Goal: Information Seeking & Learning: Check status

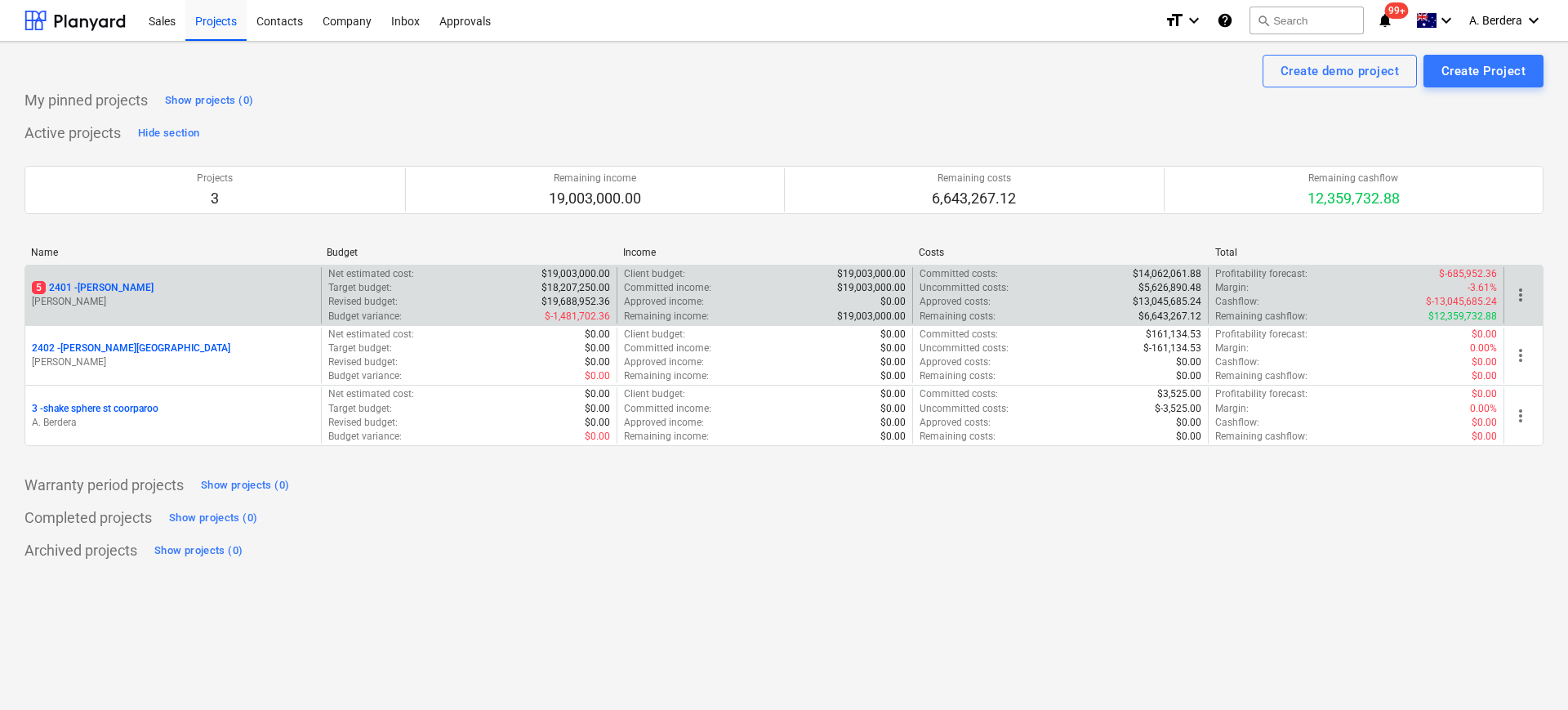
click at [181, 288] on div "5 2401 - Della Rosa" at bounding box center [173, 287] width 282 height 14
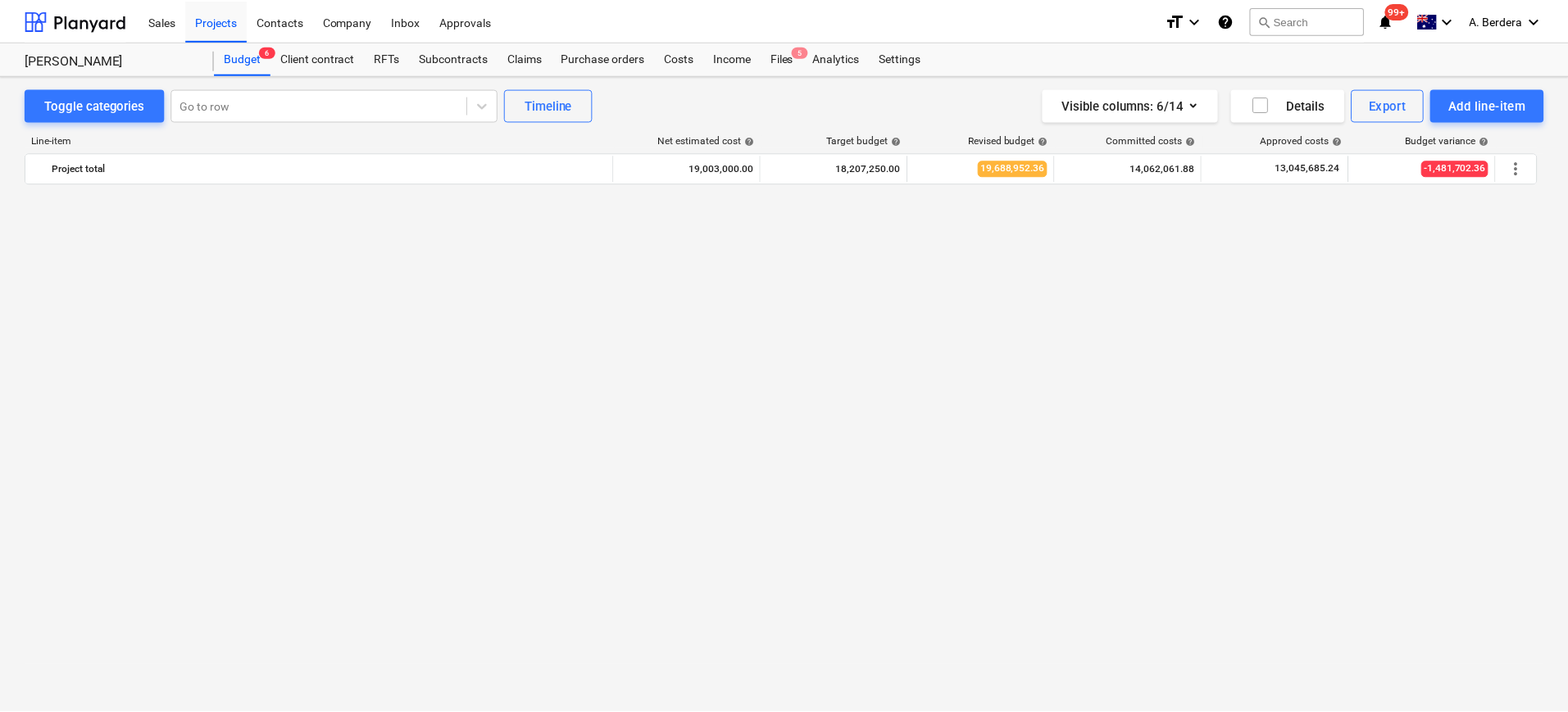
scroll to position [3699, 0]
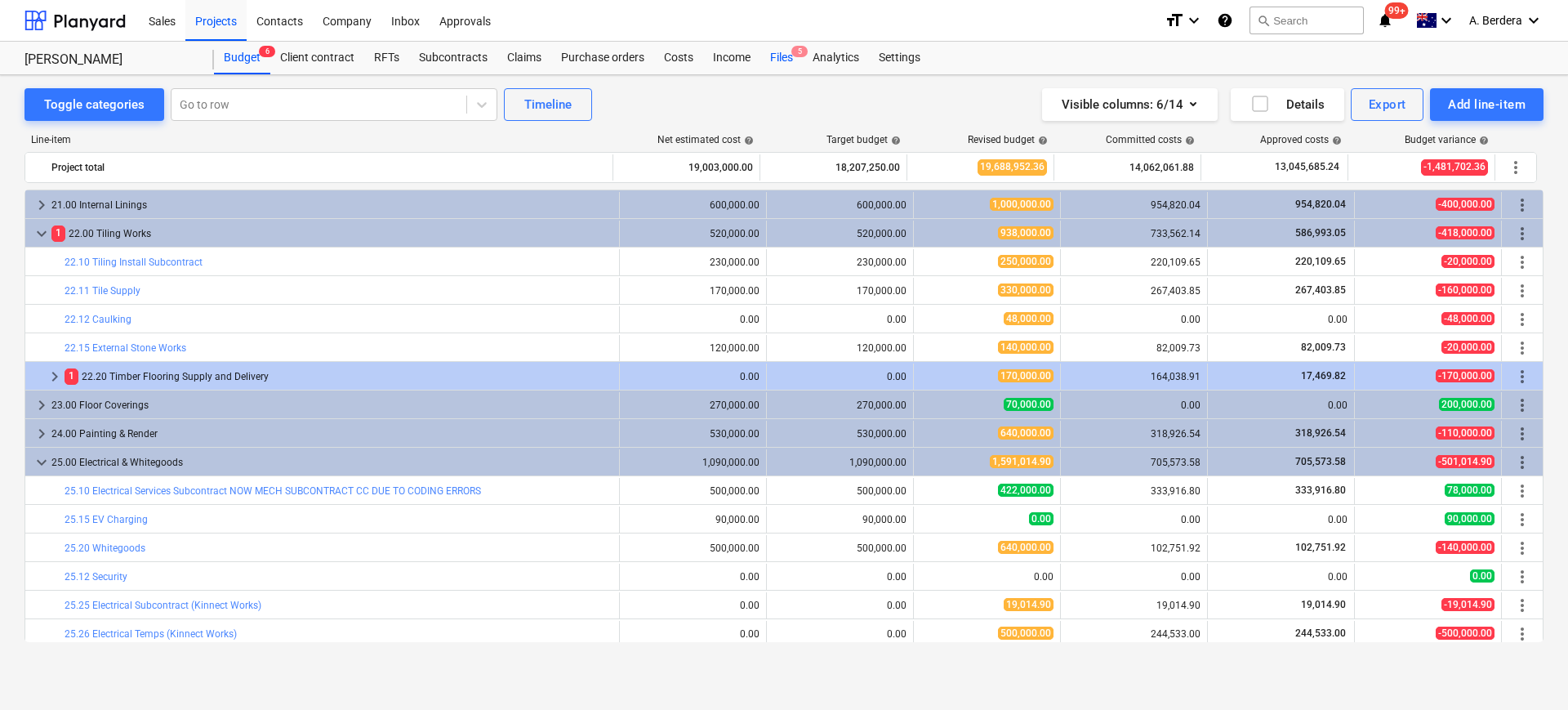
click at [792, 55] on div "Files 5" at bounding box center [781, 58] width 43 height 33
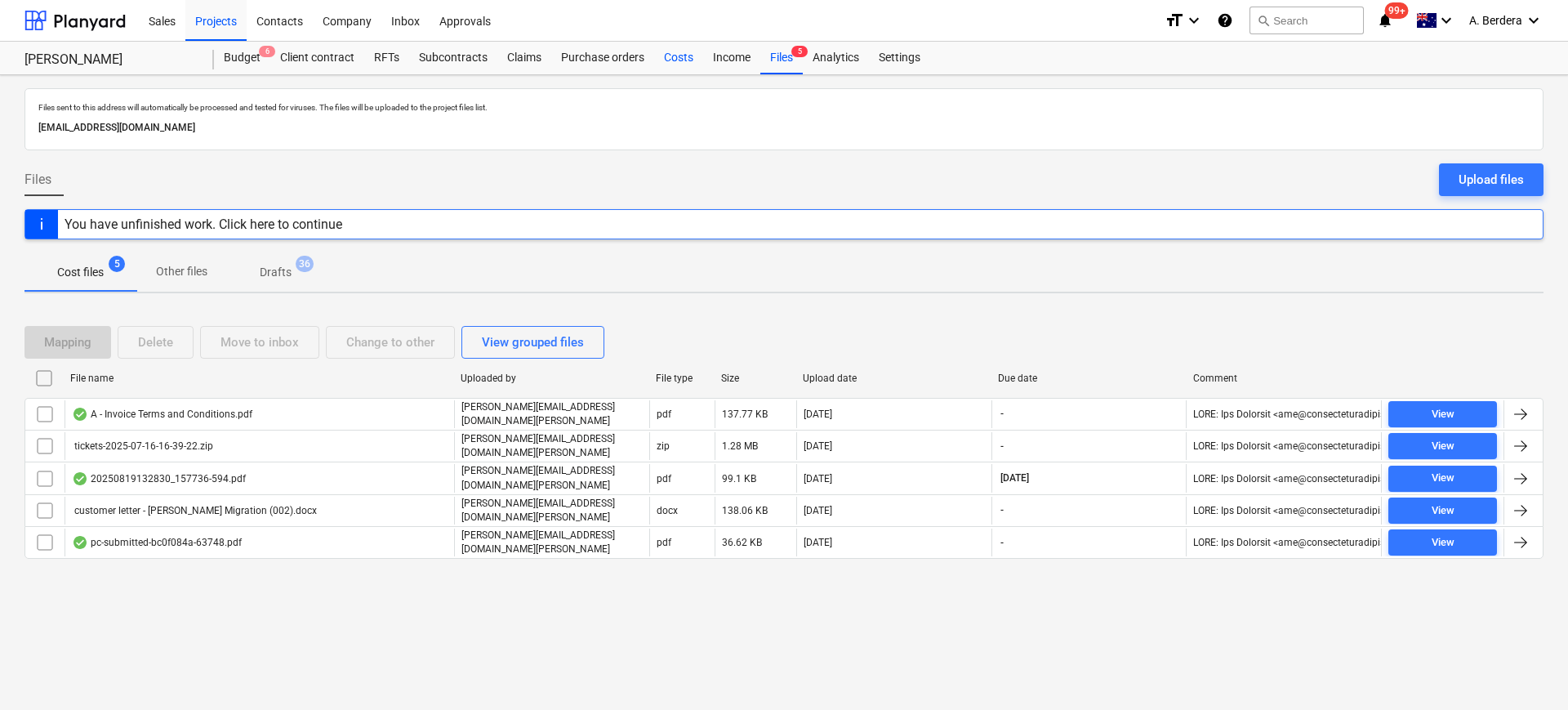
click at [686, 57] on div "Costs" at bounding box center [678, 58] width 49 height 33
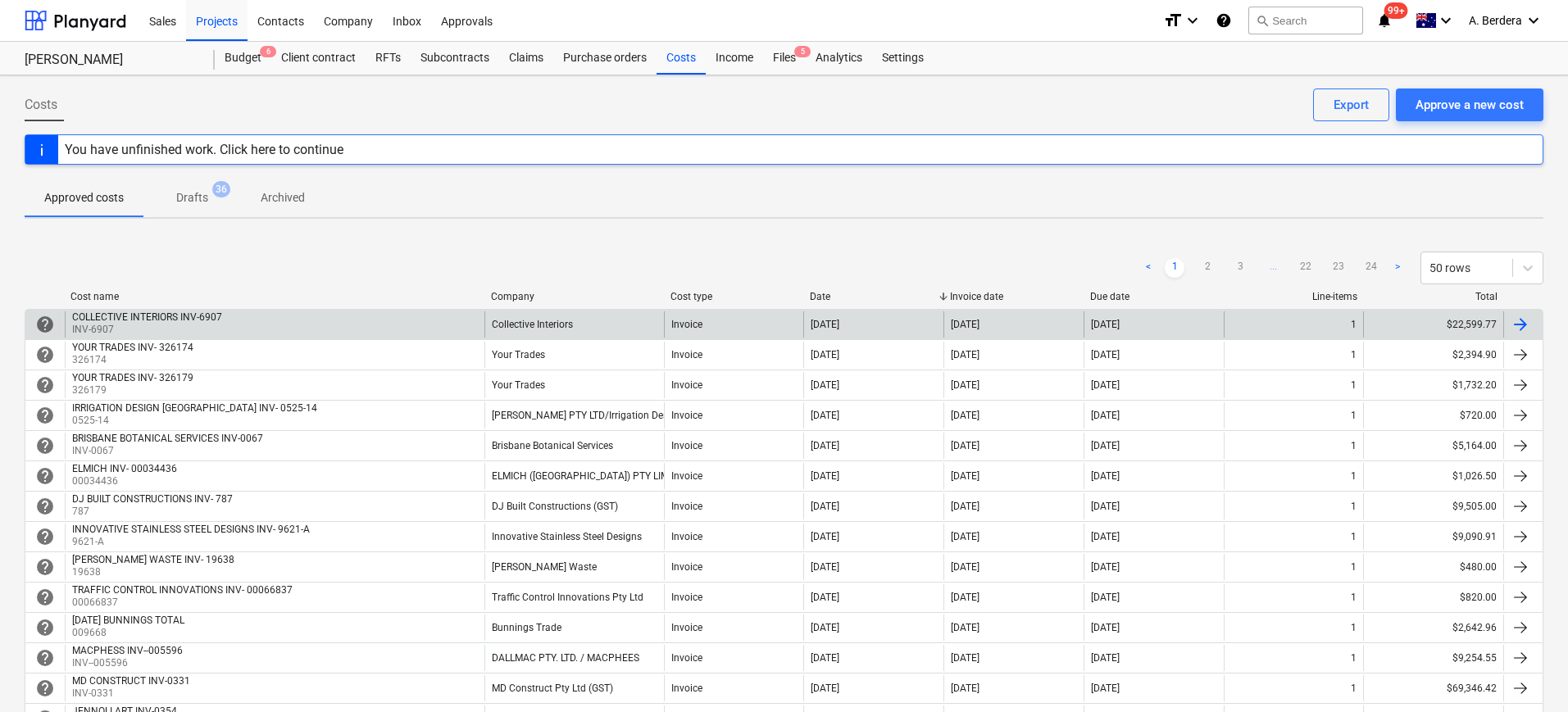
click at [538, 317] on div "Collective Interiors" at bounding box center [574, 324] width 179 height 26
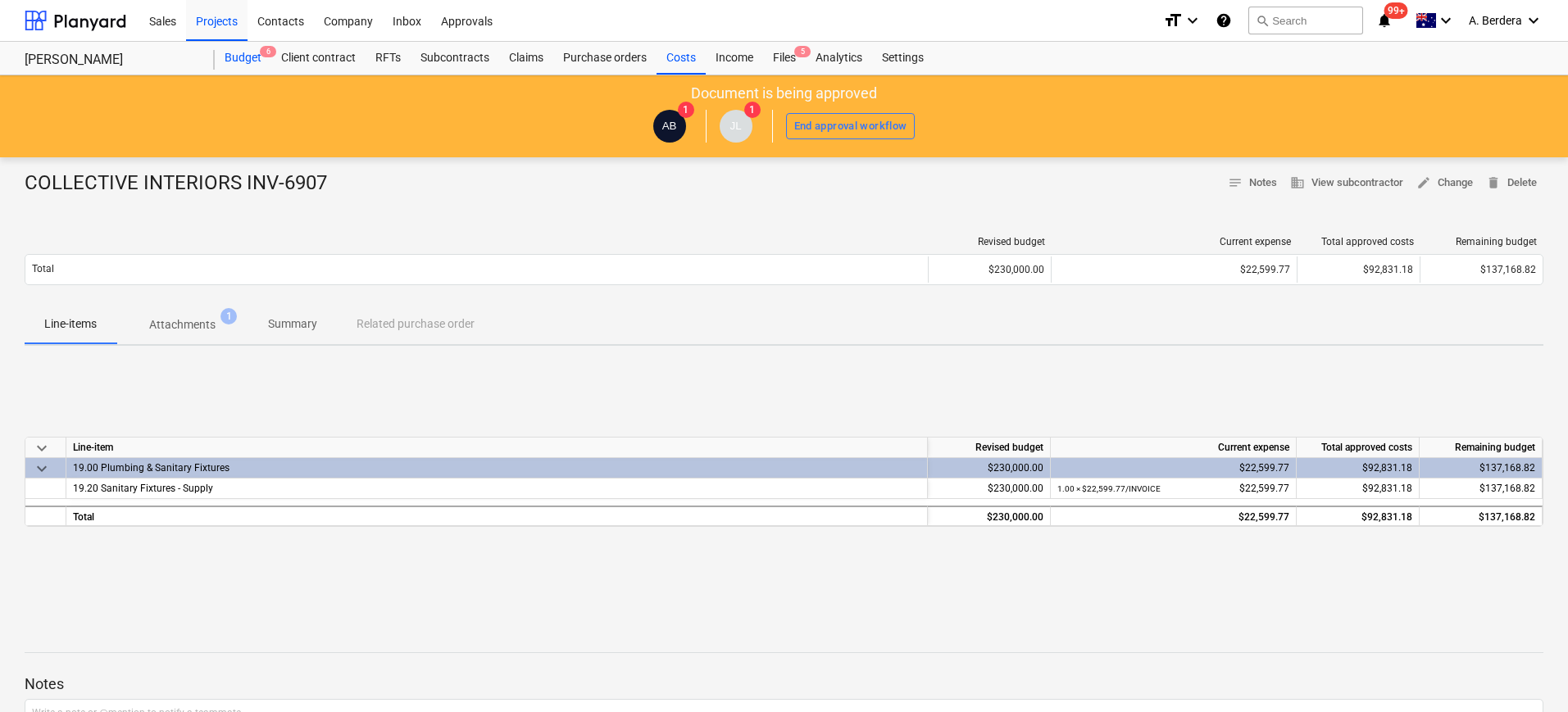
click at [248, 56] on div "Budget 6" at bounding box center [242, 58] width 56 height 33
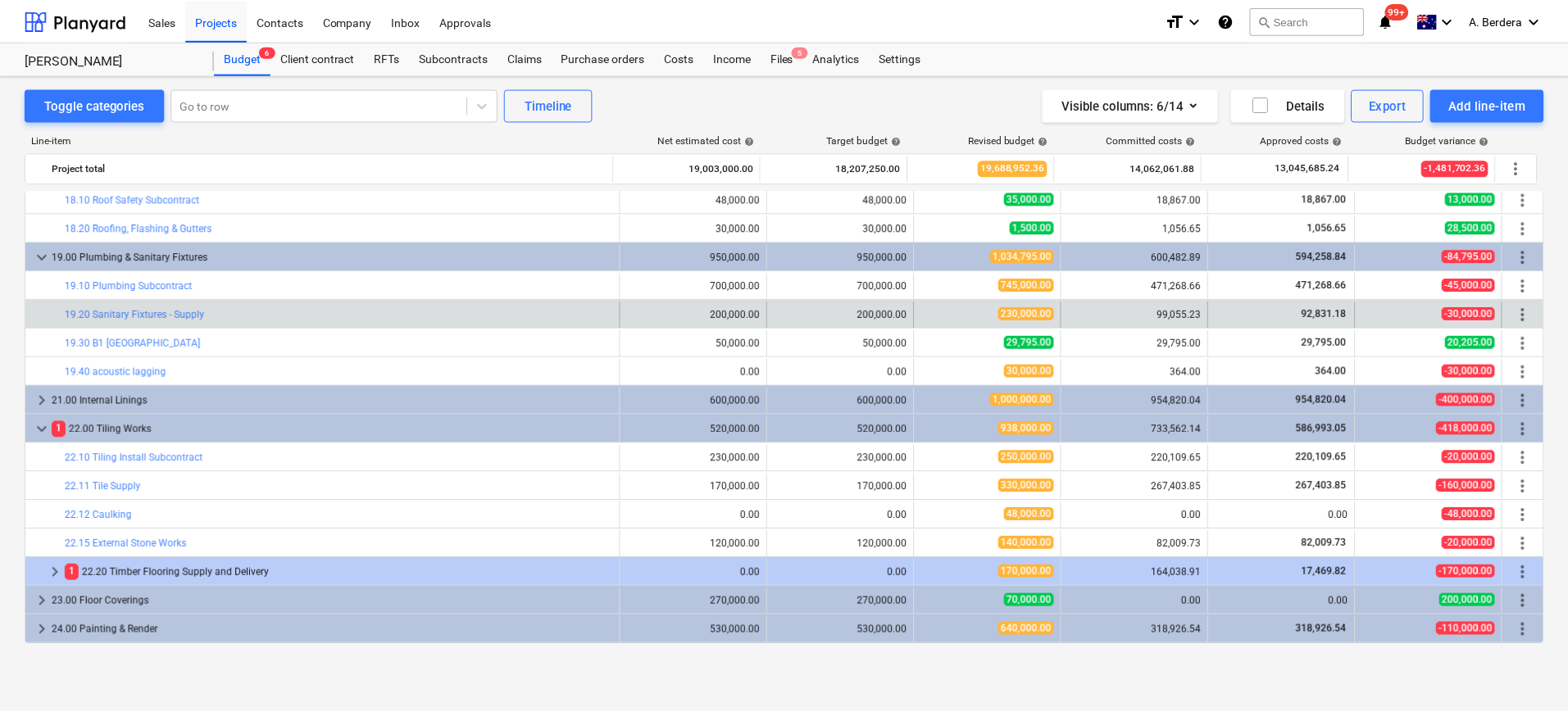
scroll to position [3494, 0]
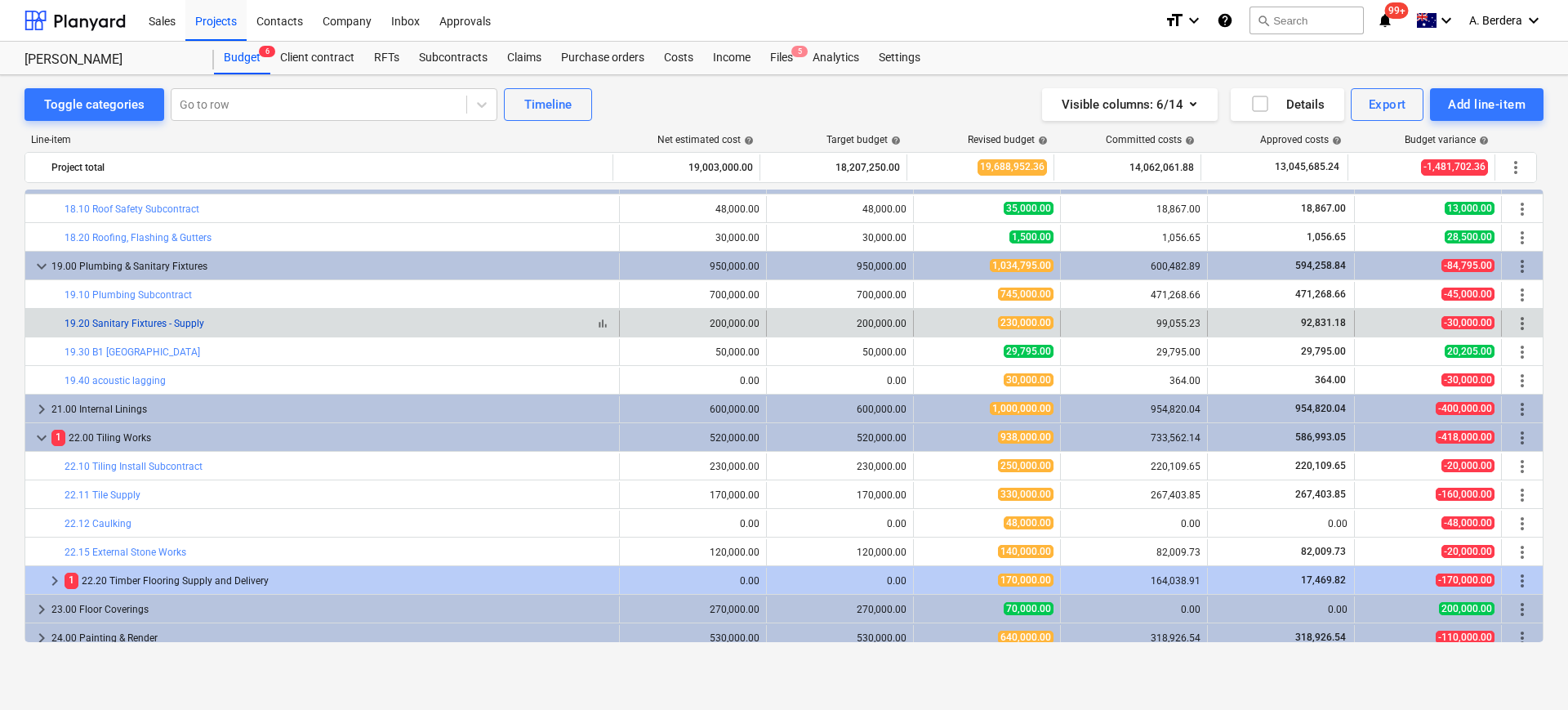
click at [149, 323] on link "19.20 Sanitary Fixtures - Supply" at bounding box center [134, 323] width 139 height 12
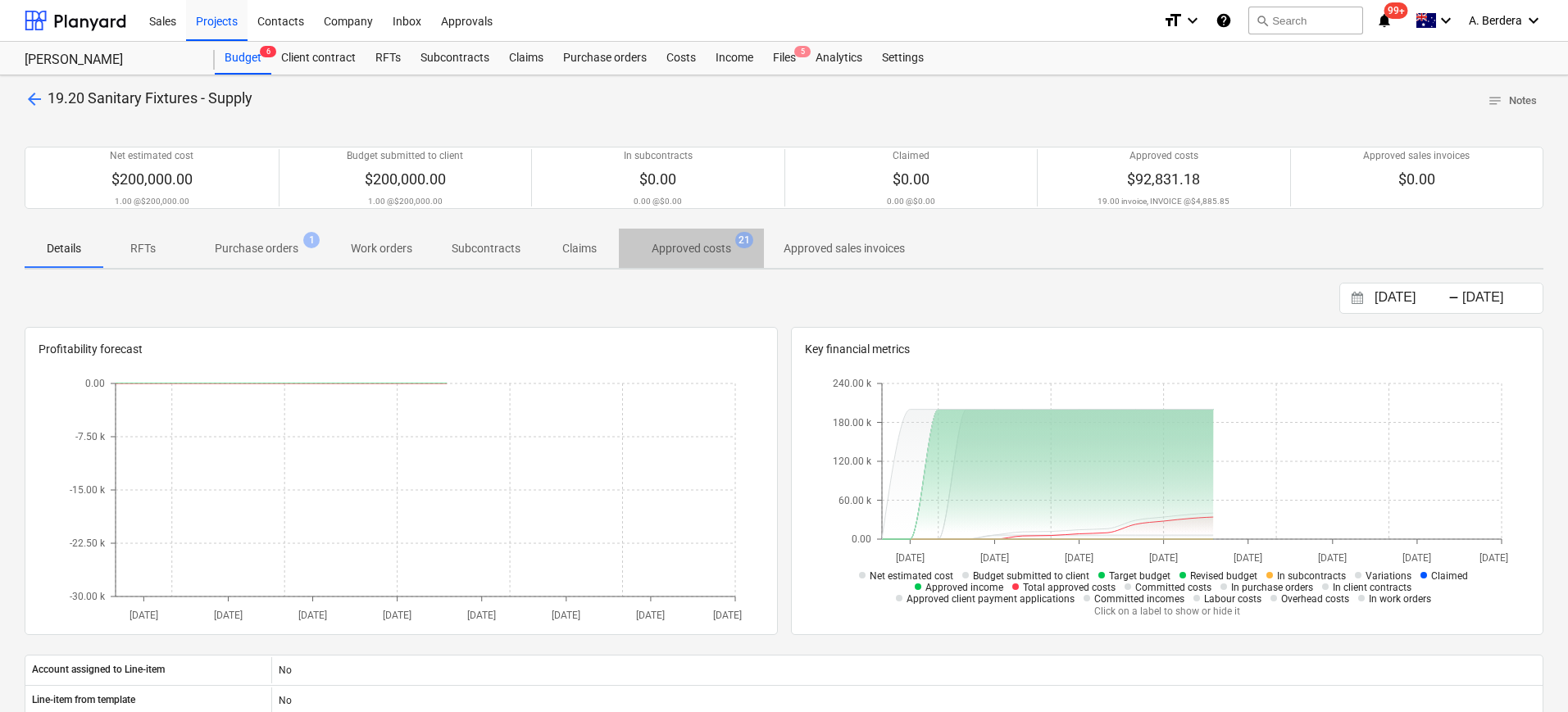
click at [663, 250] on p "Approved costs" at bounding box center [691, 249] width 80 height 18
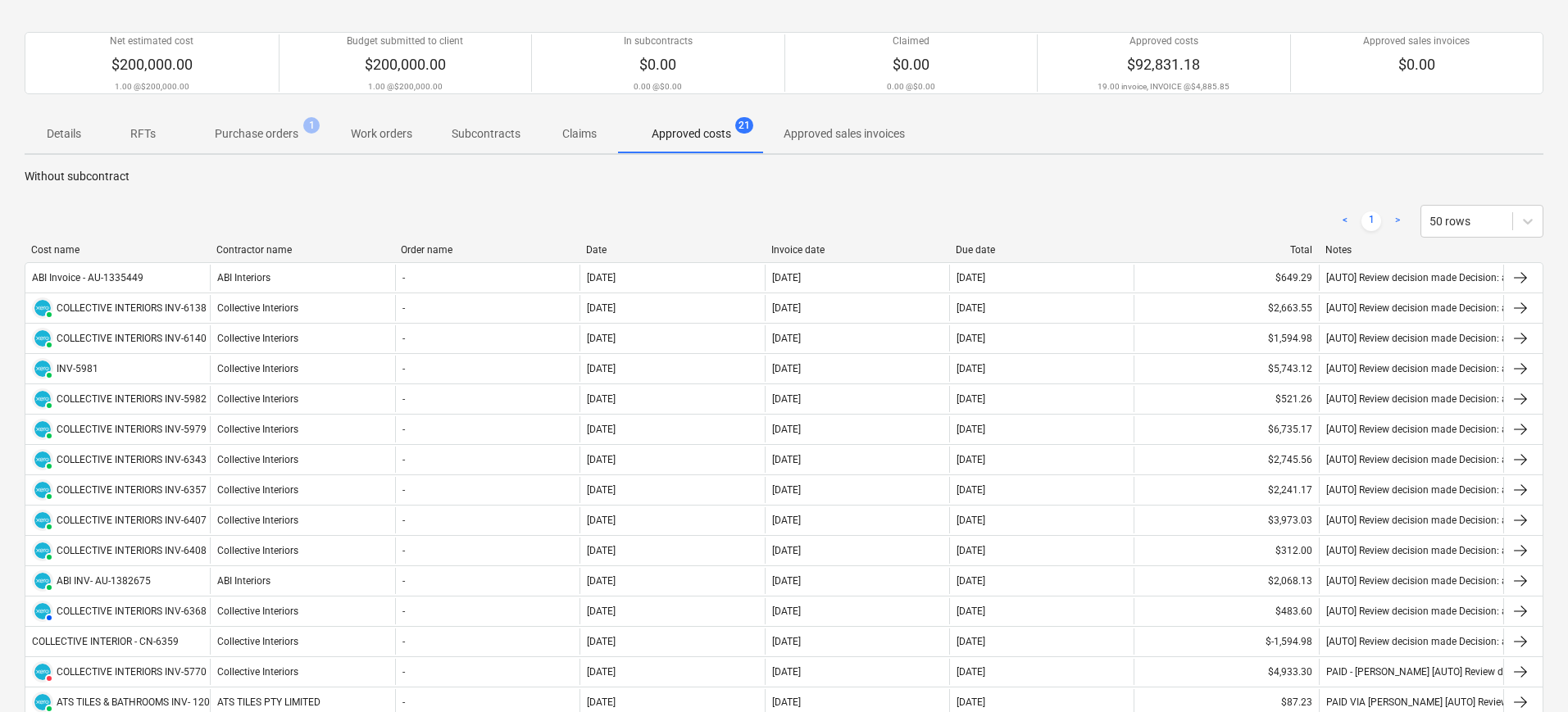
scroll to position [102, 0]
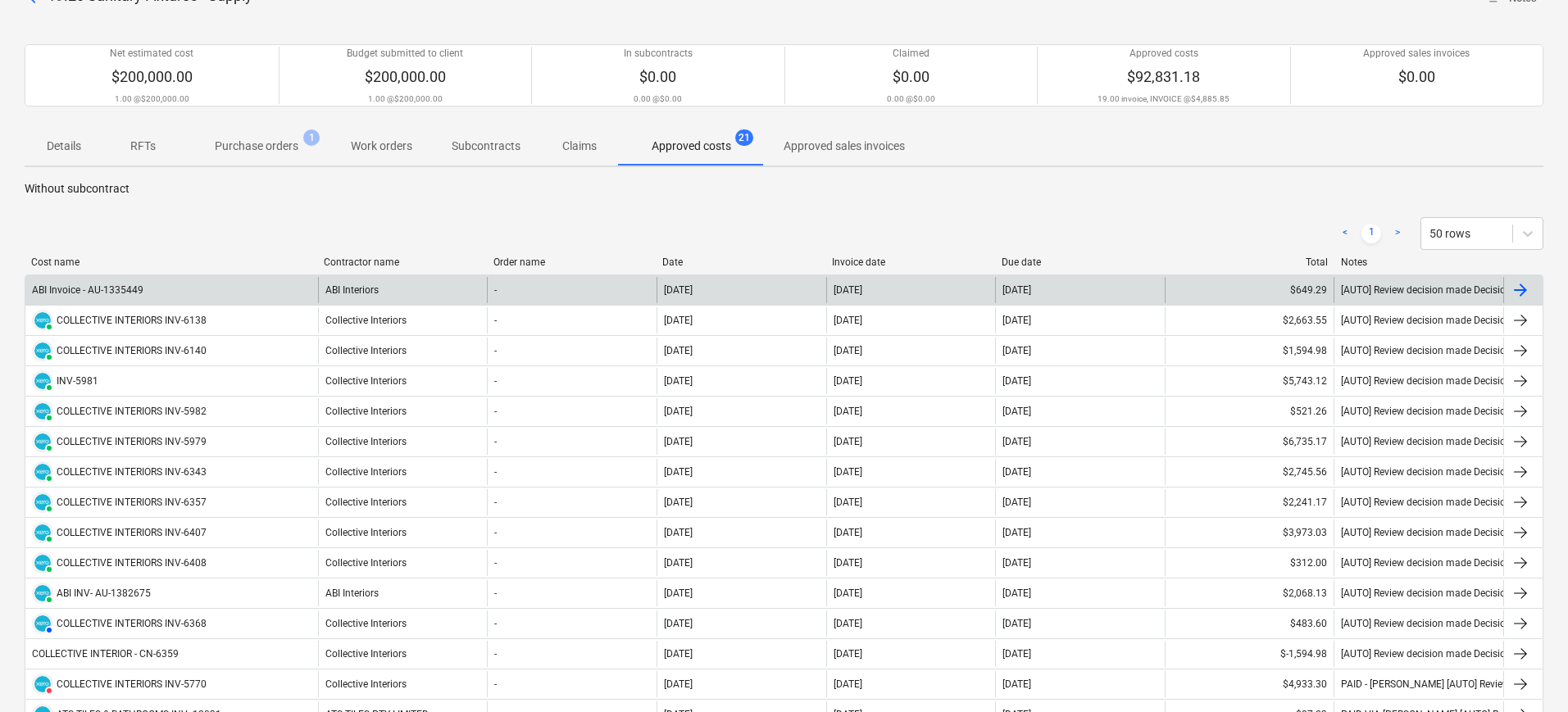
drag, startPoint x: 211, startPoint y: 263, endPoint x: 318, endPoint y: 274, distance: 107.6
click at [318, 274] on div "Cost name Contractor name Order name Date Invoice date Due date Total Notes ABI…" at bounding box center [784, 587] width 1519 height 662
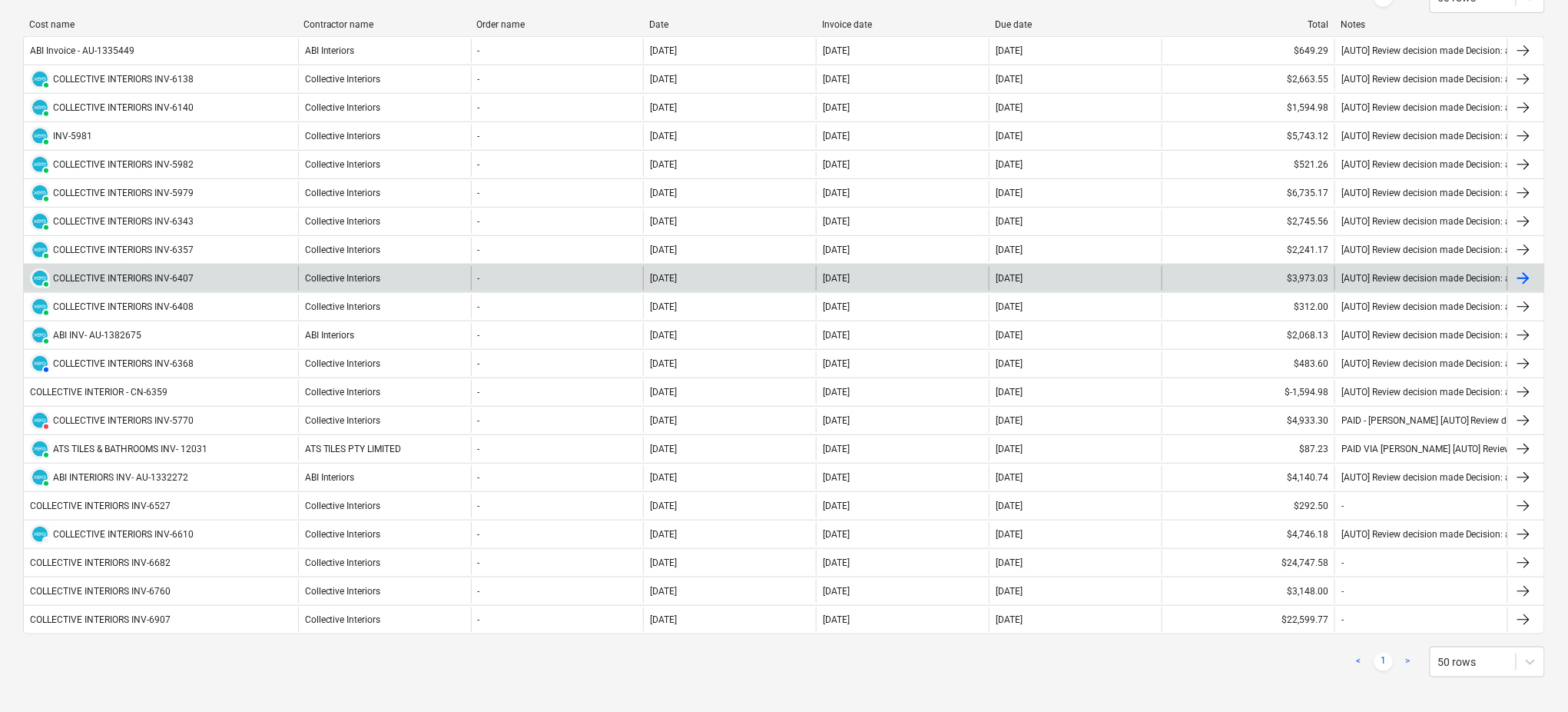
scroll to position [281, 0]
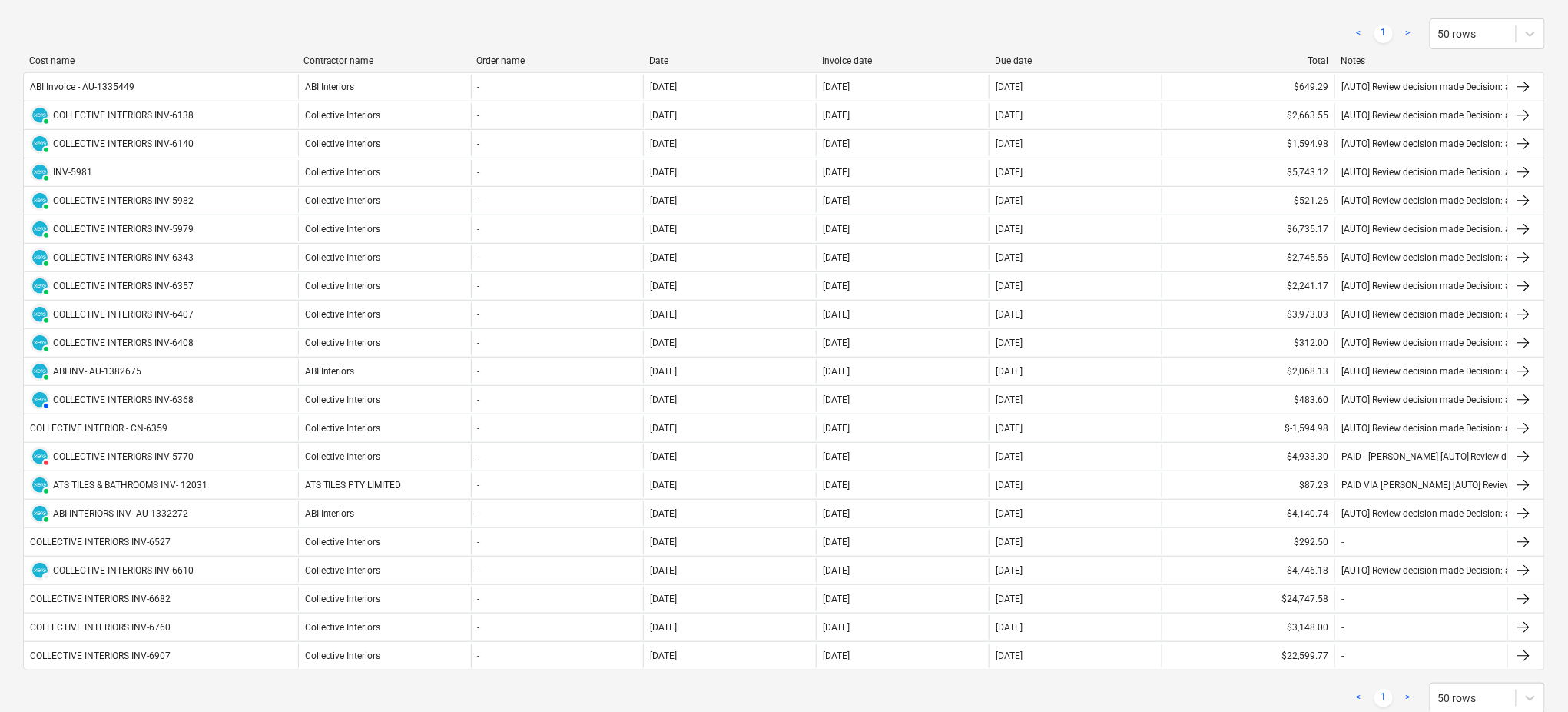
click at [157, 30] on div "< 1 > 50 rows" at bounding box center [783, 33] width 1522 height 31
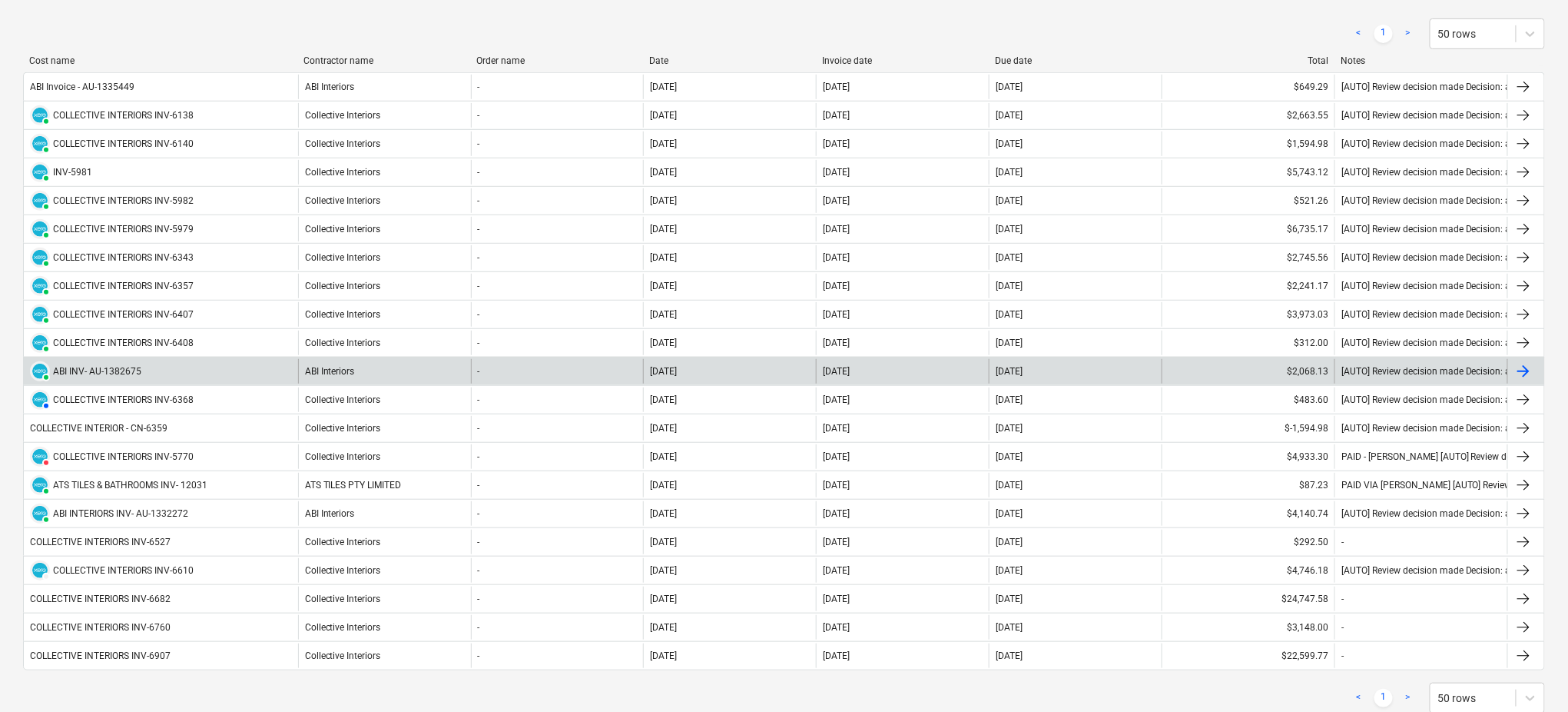
click at [264, 375] on div "PAID ABI INV- AU-1382675" at bounding box center [160, 371] width 274 height 24
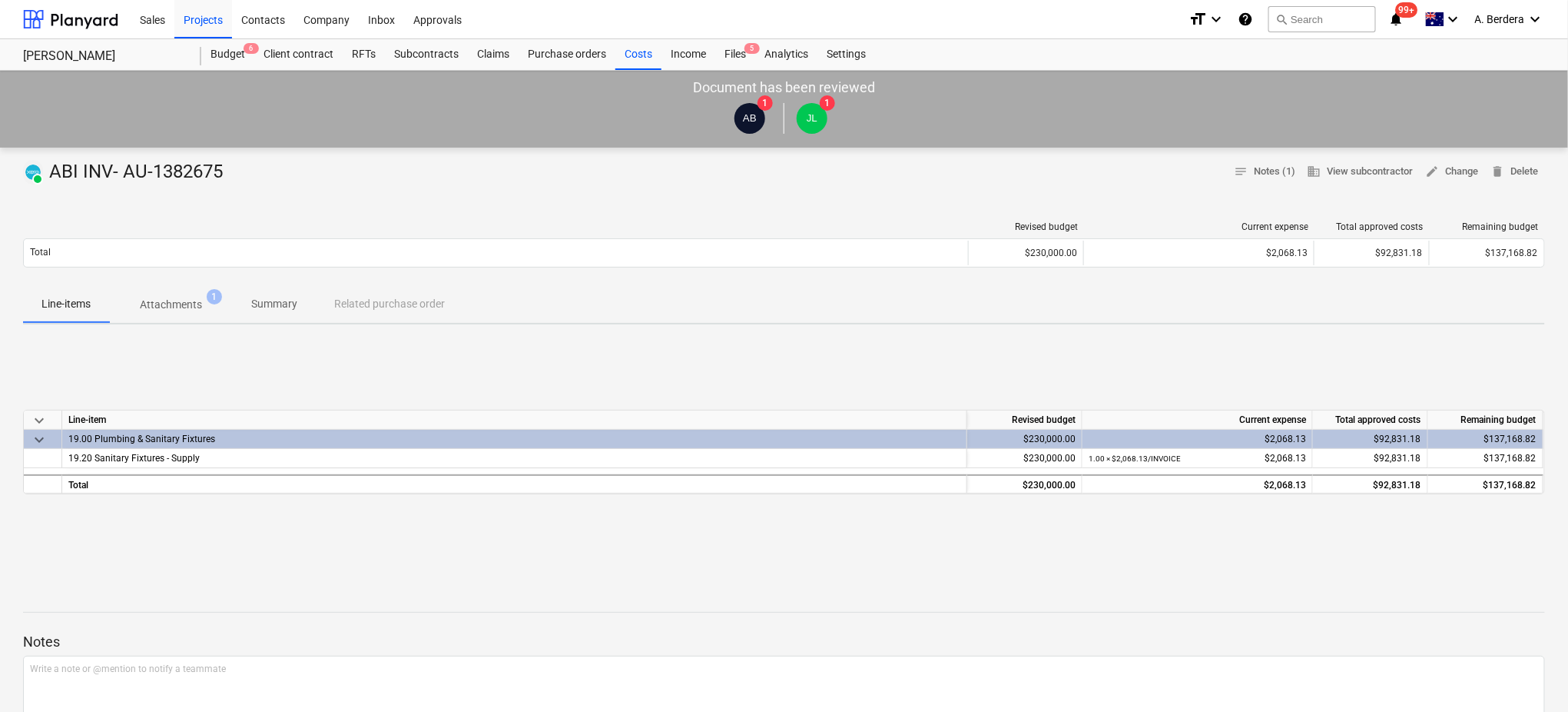
click at [179, 313] on p "Attachments" at bounding box center [170, 305] width 62 height 17
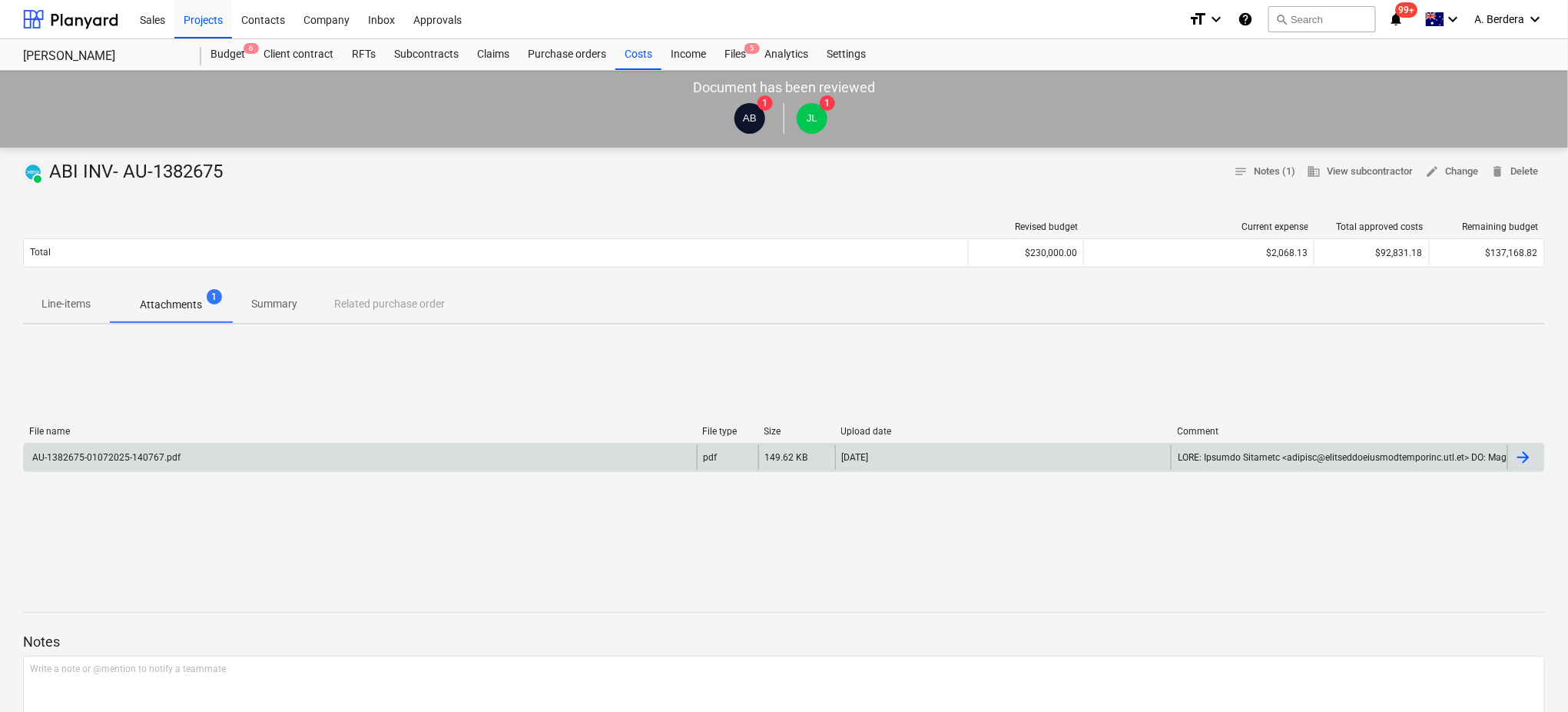
click at [214, 449] on div "AU-1382675-01072025-140767.pdf" at bounding box center [360, 457] width 673 height 24
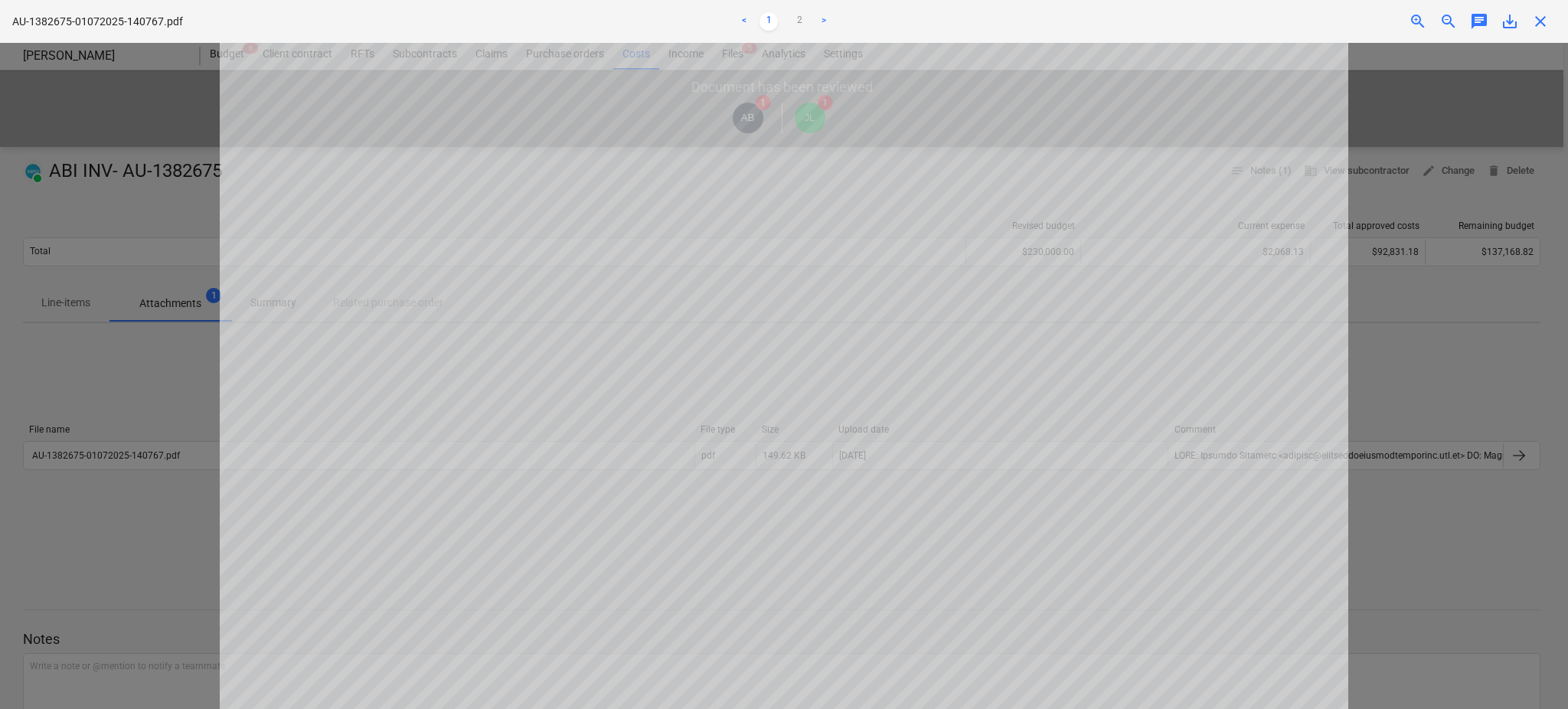
scroll to position [523, 0]
click at [800, 22] on link "2" at bounding box center [798, 21] width 18 height 18
click at [768, 22] on link "1" at bounding box center [768, 21] width 18 height 18
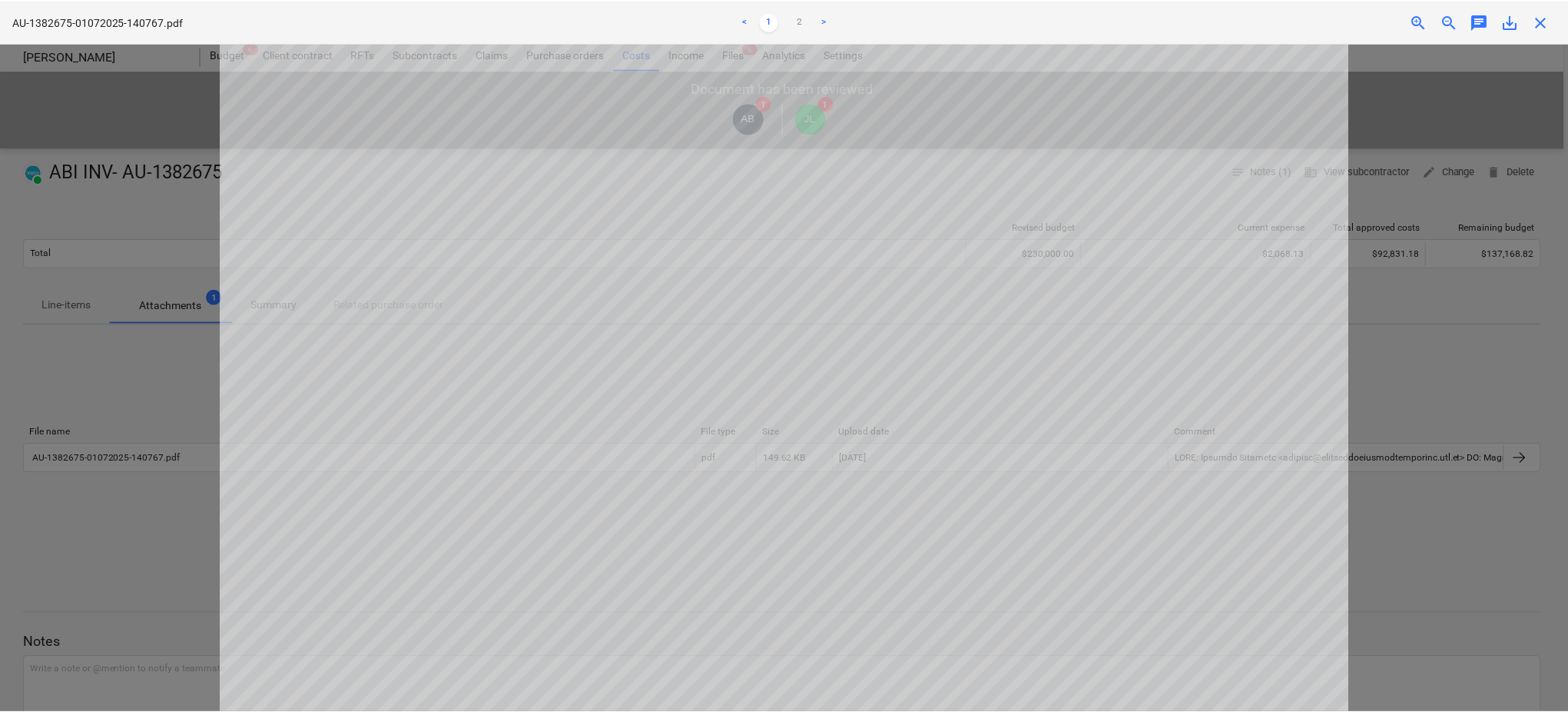
scroll to position [409, 0]
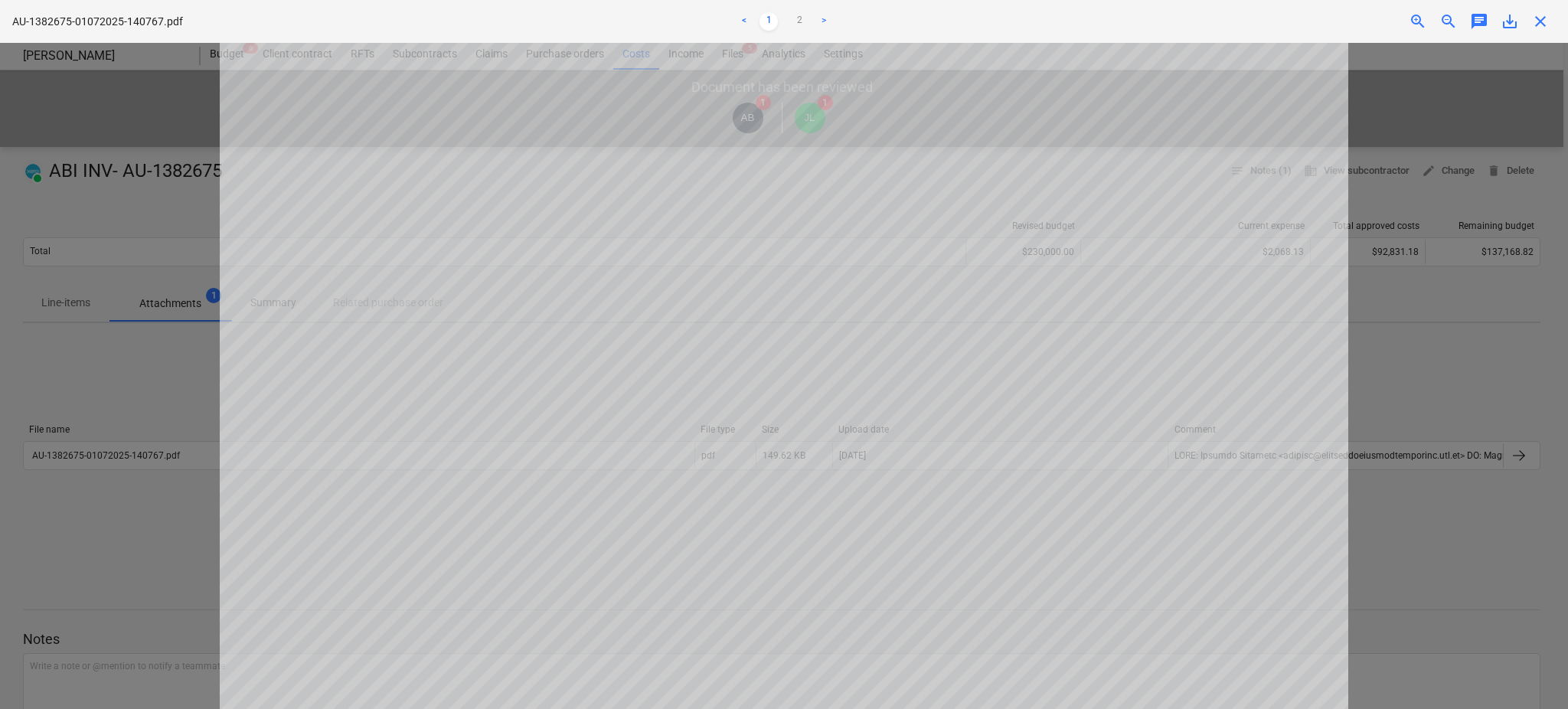
click at [94, 170] on div at bounding box center [784, 376] width 1568 height 666
click at [1469, 16] on span "close" at bounding box center [1540, 21] width 18 height 18
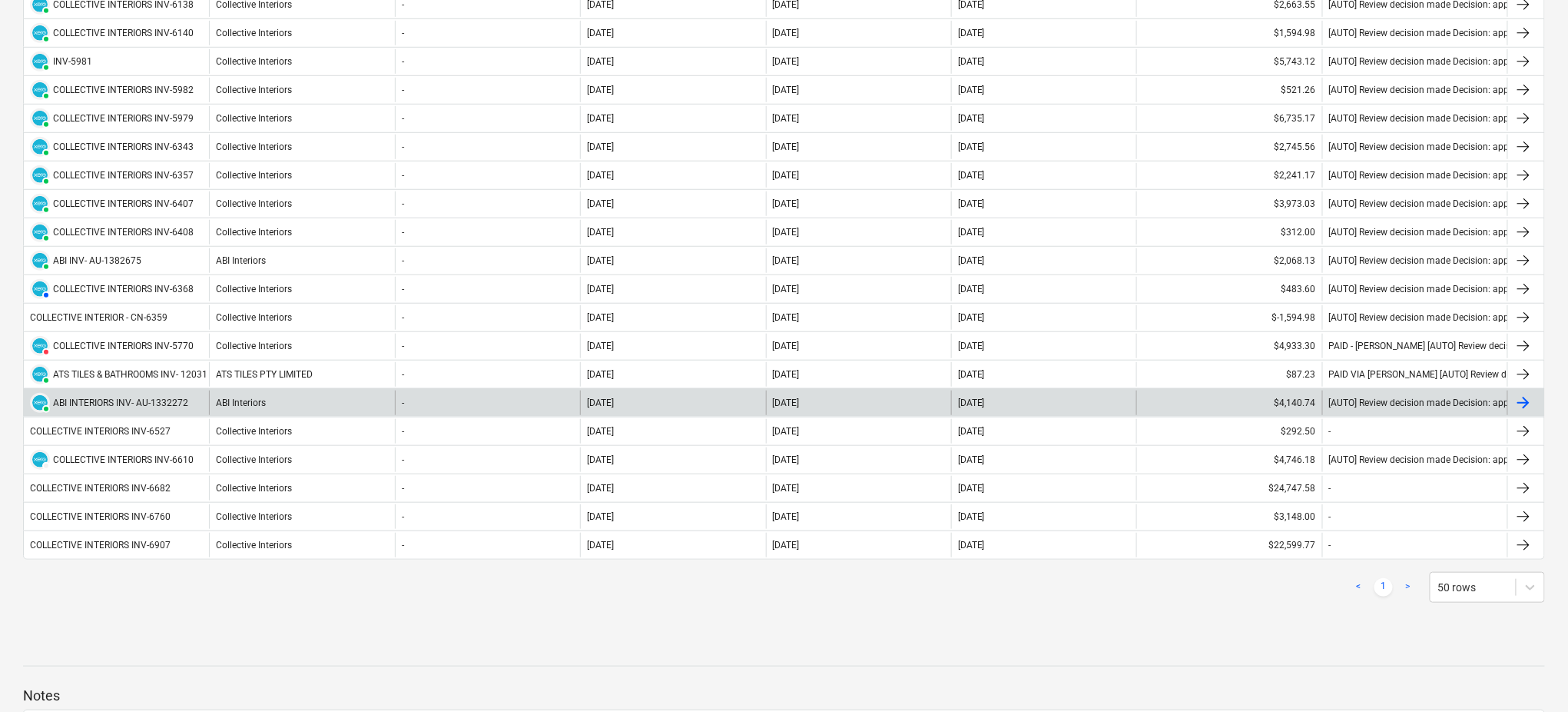
scroll to position [409, 0]
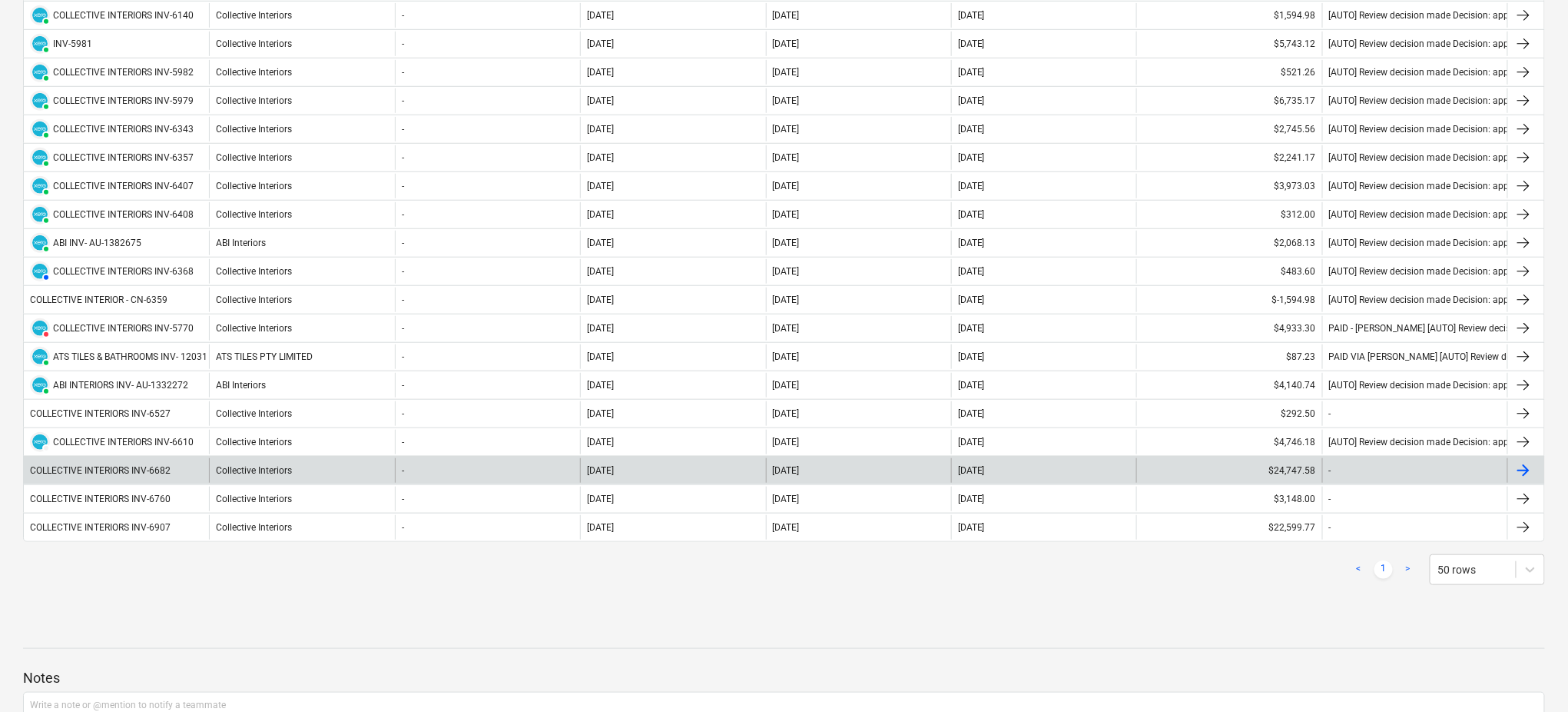
click at [163, 468] on div "COLLECTIVE INTERIORS INV-6682" at bounding box center [100, 471] width 141 height 11
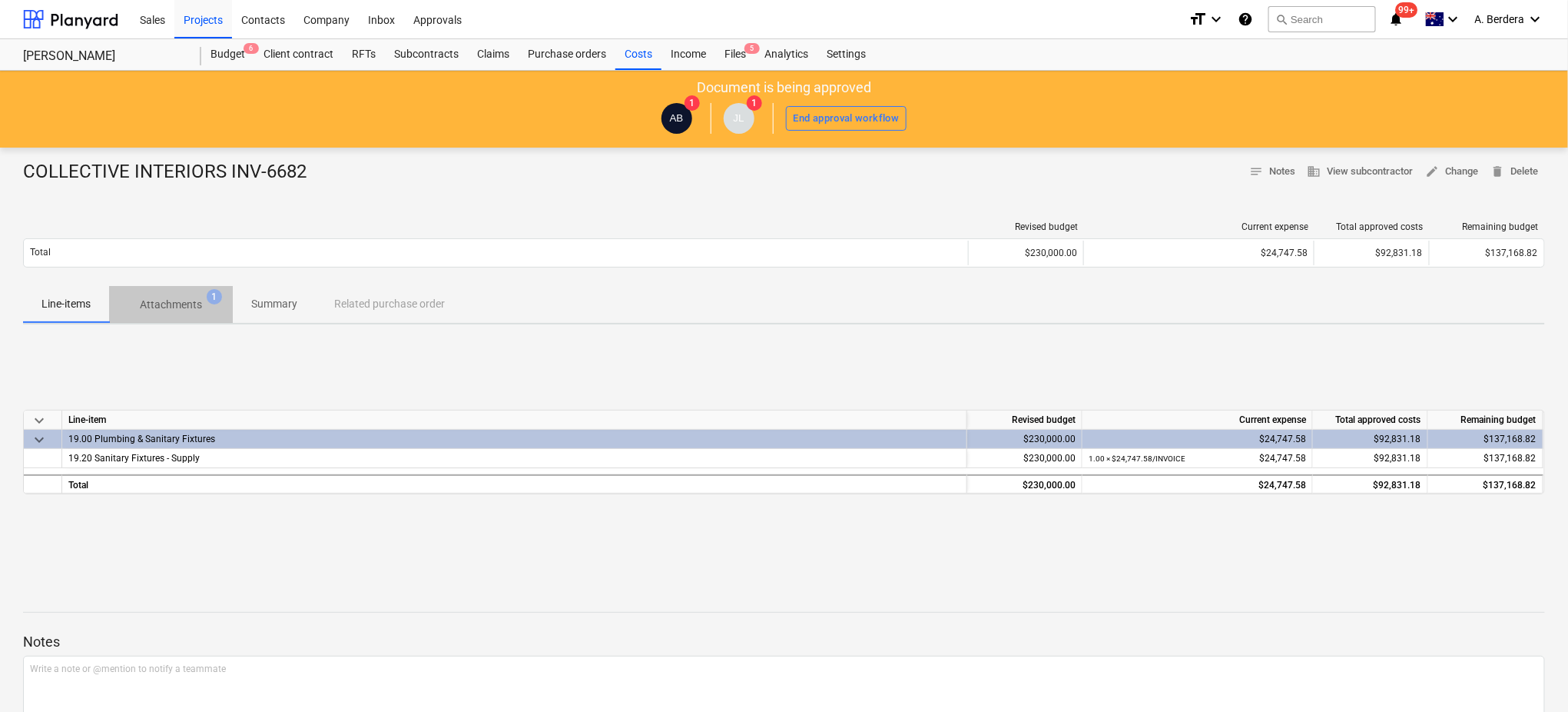
click at [166, 301] on p "Attachments" at bounding box center [170, 305] width 62 height 17
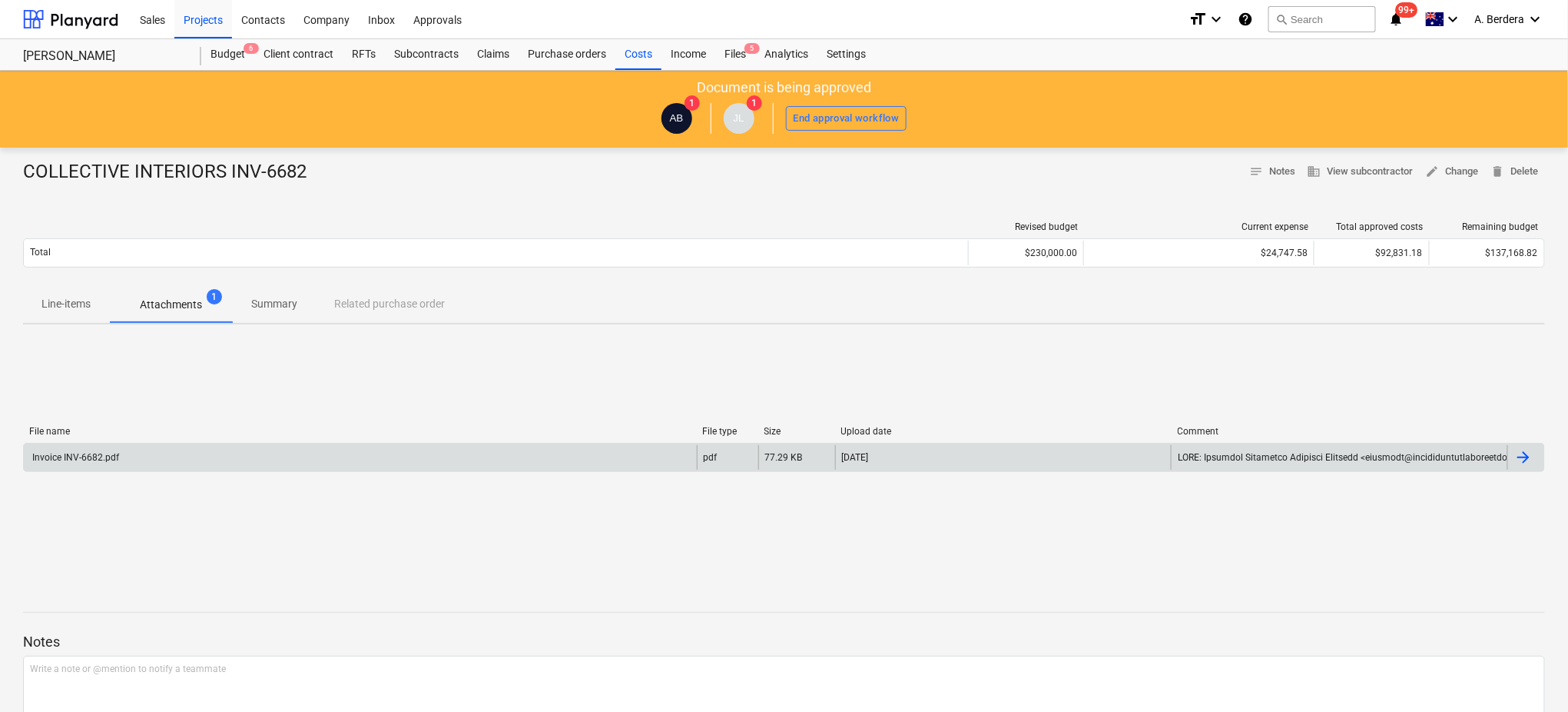
click at [181, 462] on div "Invoice INV-6682.pdf" at bounding box center [360, 457] width 673 height 24
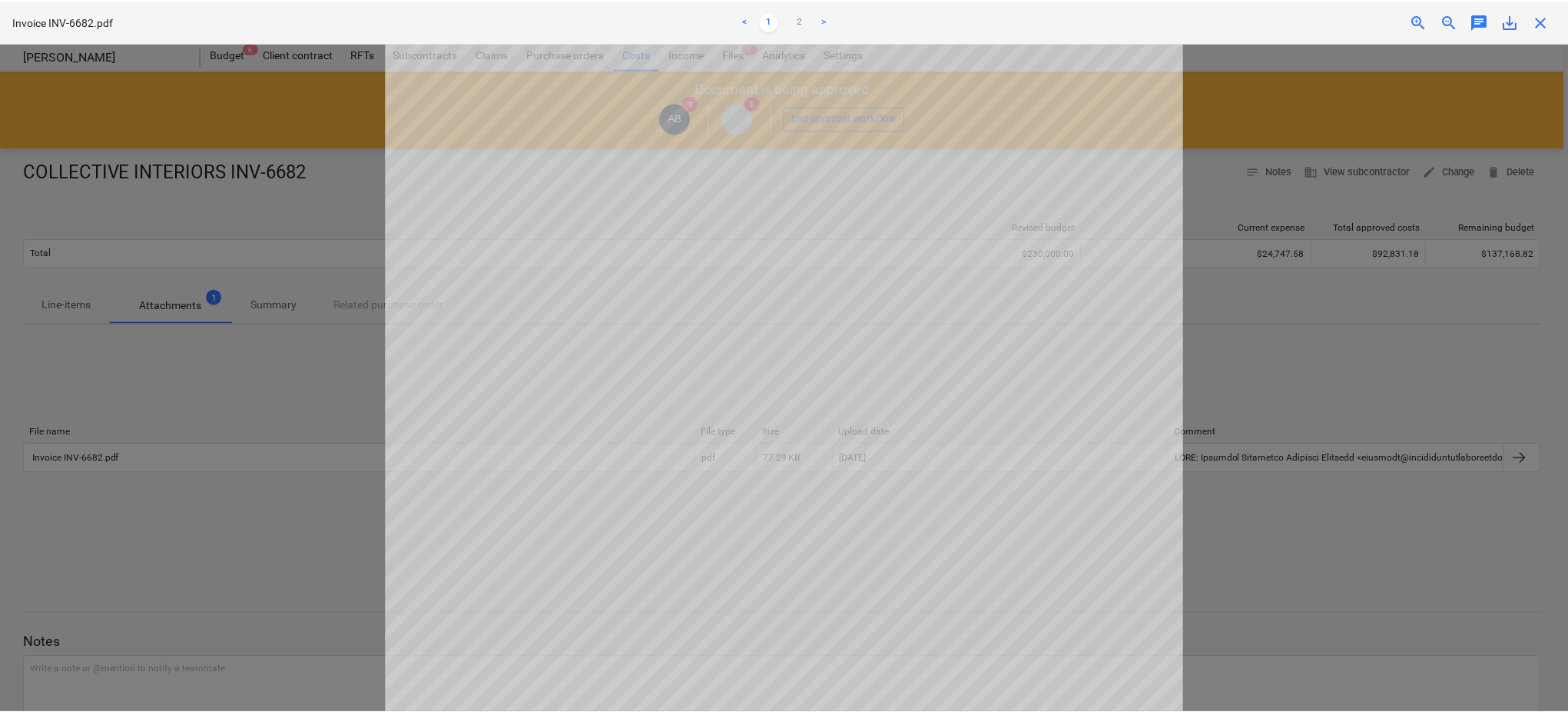
scroll to position [56, 0]
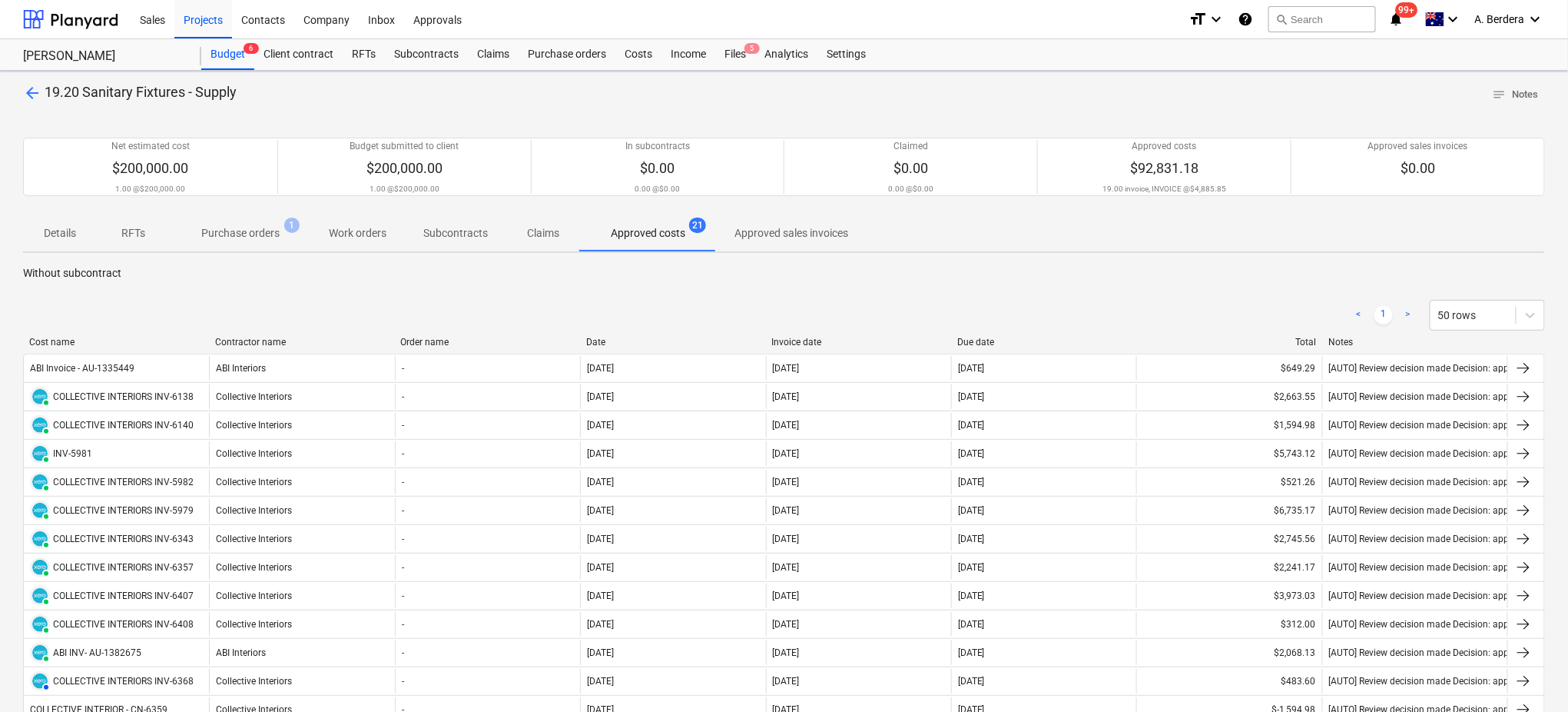
scroll to position [409, 0]
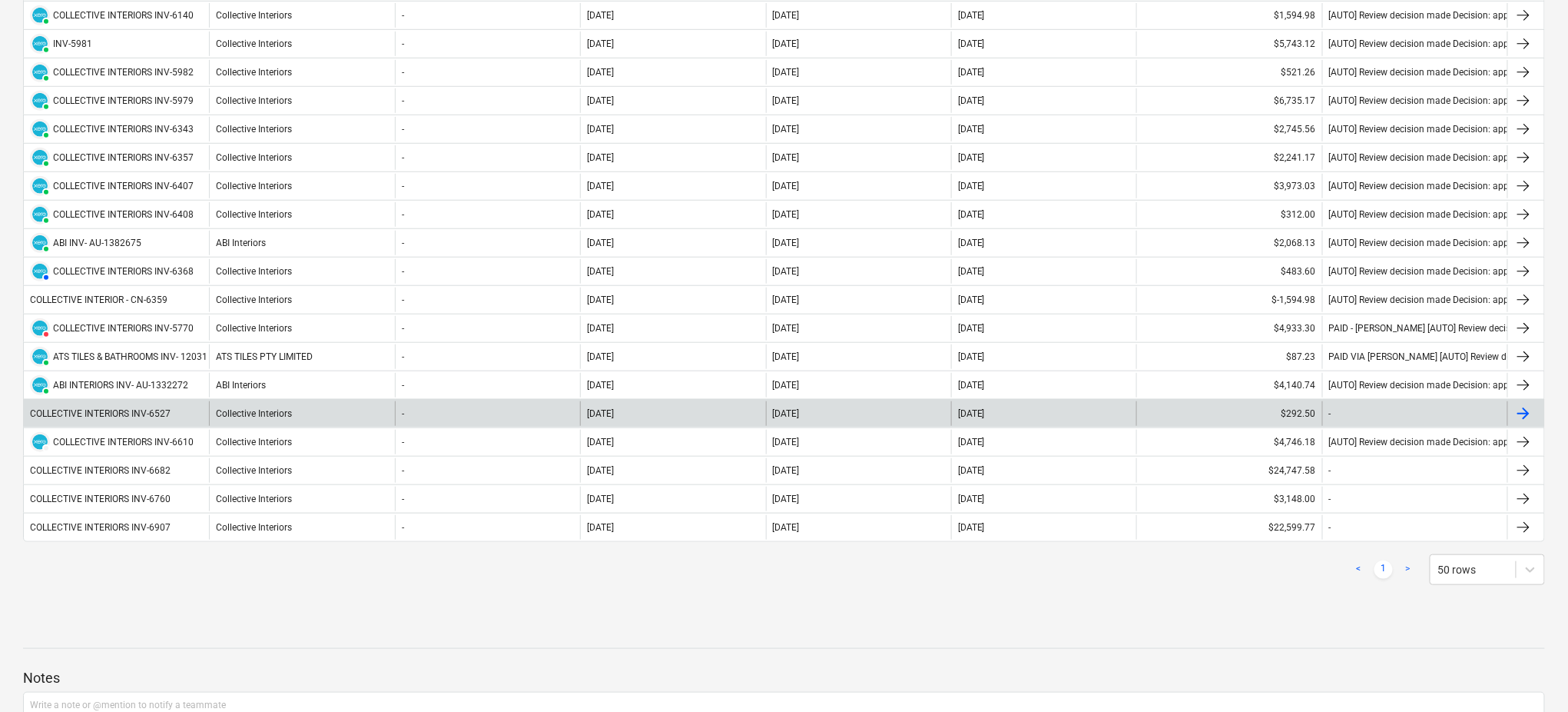
click at [170, 414] on div "COLLECTIVE INTERIORS INV-6527" at bounding box center [100, 413] width 141 height 11
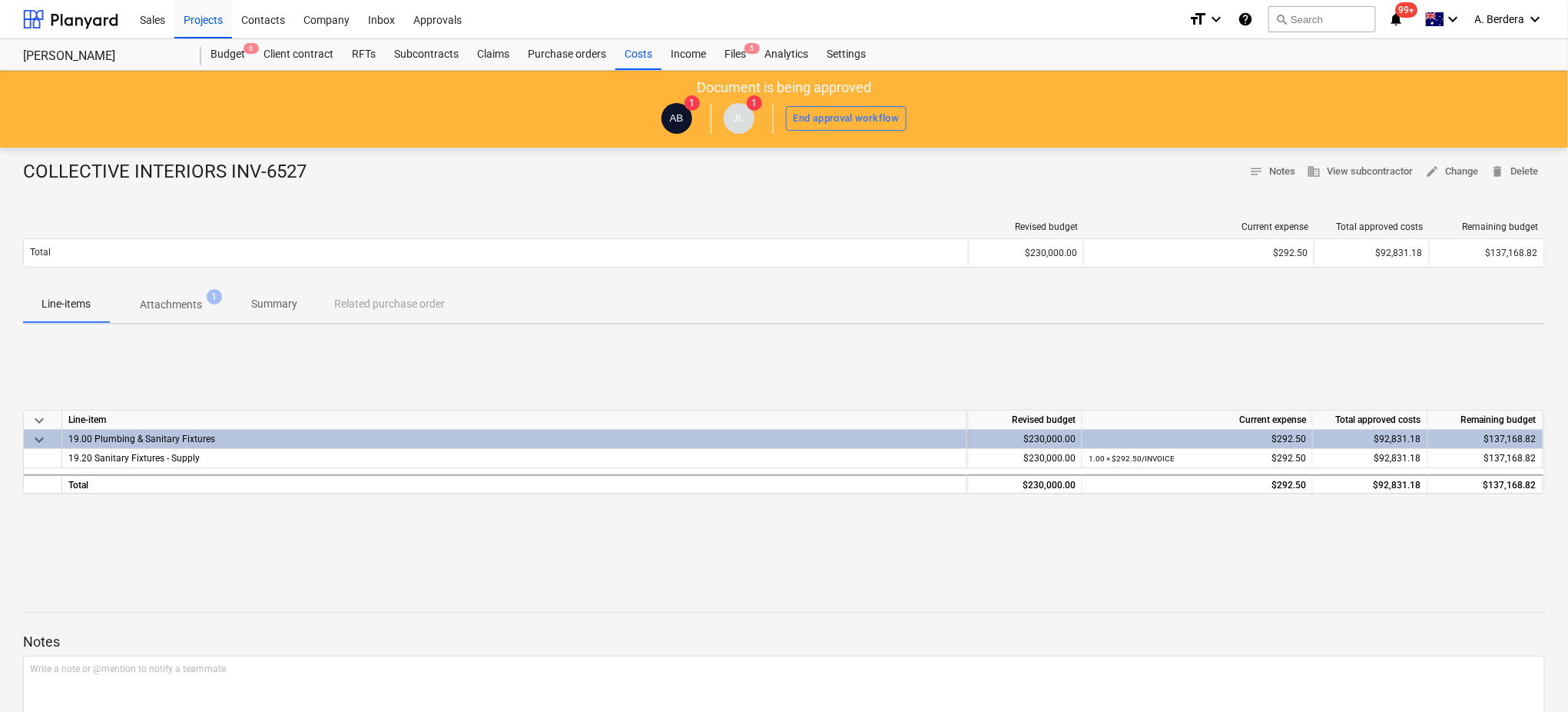
click at [195, 314] on span "Attachments 1" at bounding box center [170, 304] width 123 height 28
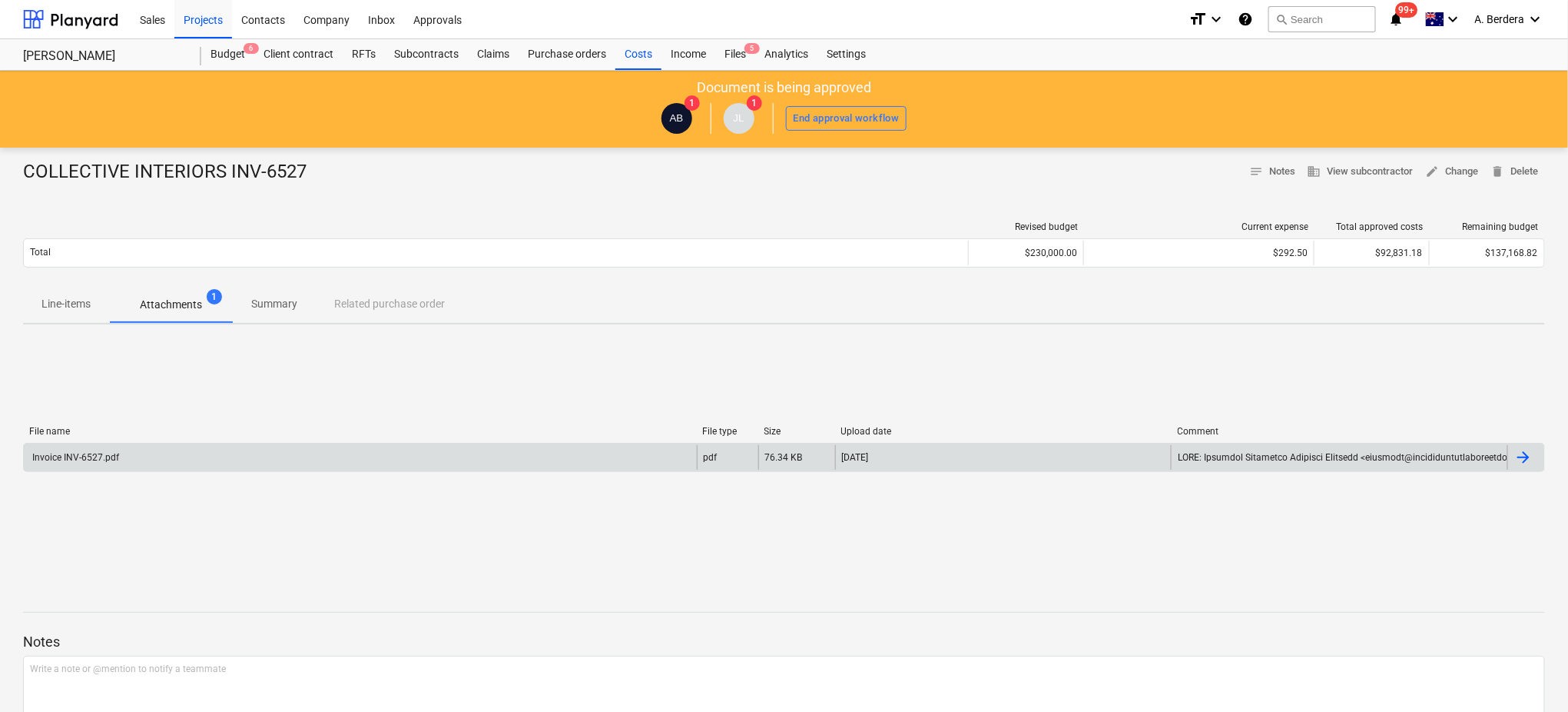
click at [232, 461] on div "Invoice INV-6527.pdf" at bounding box center [360, 457] width 673 height 24
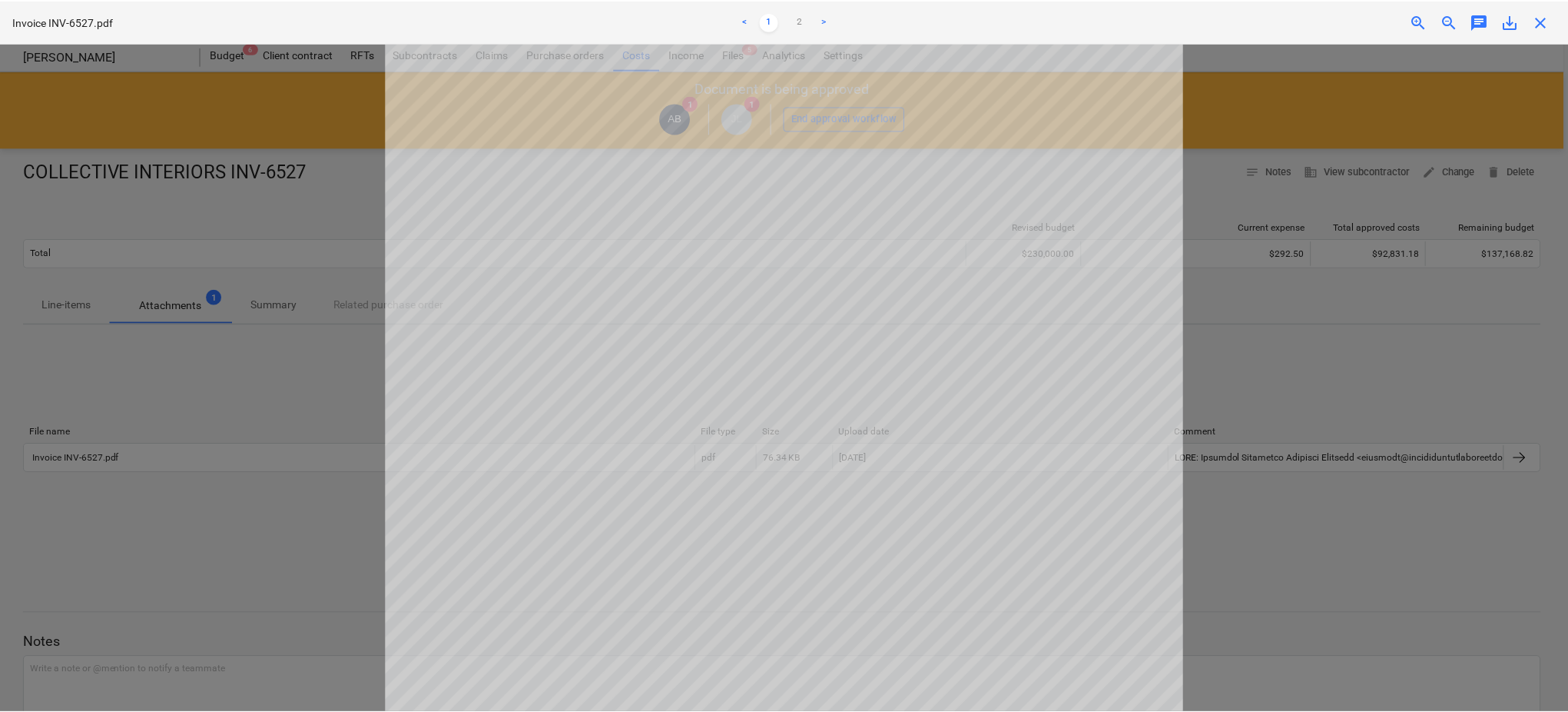
scroll to position [56, 0]
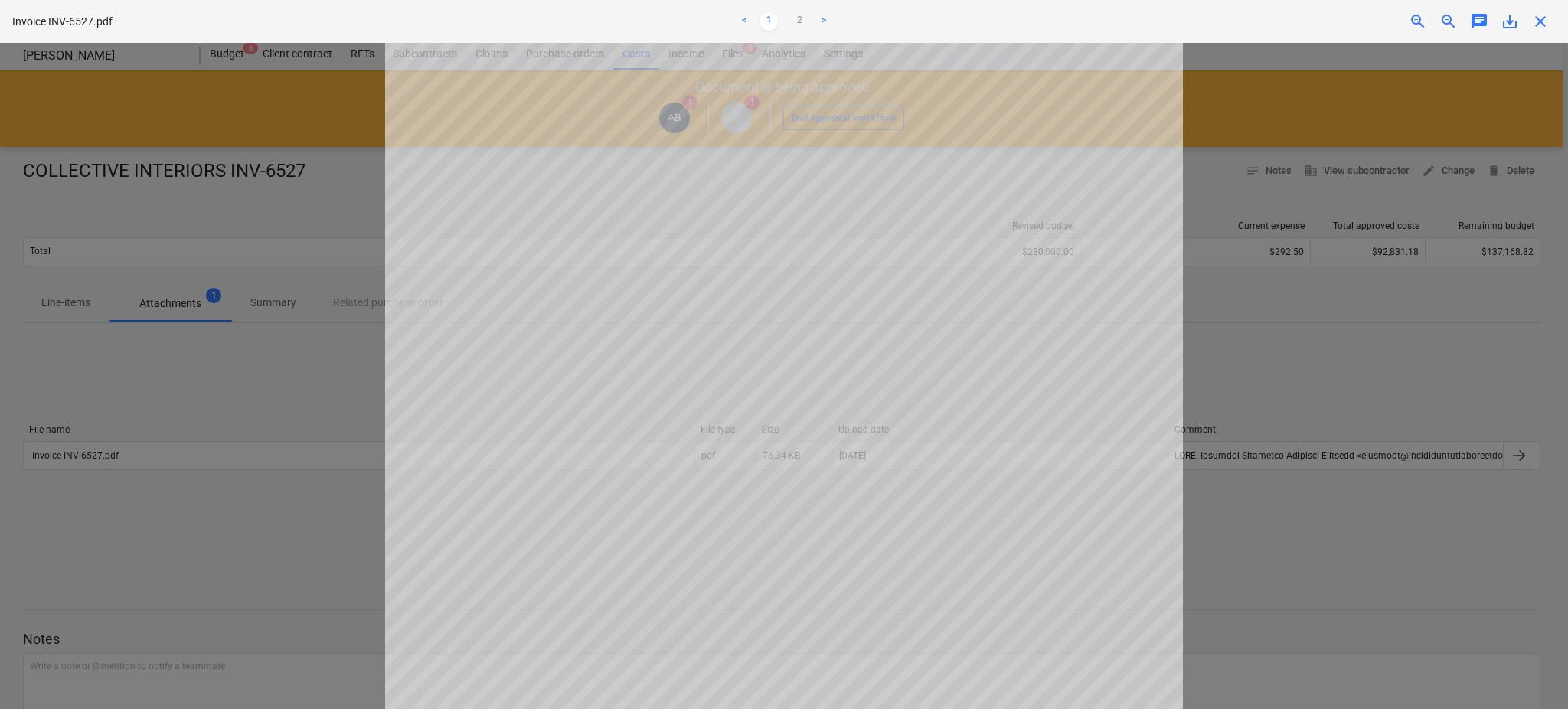
click at [319, 181] on div at bounding box center [784, 376] width 1568 height 666
click at [1469, 16] on span "close" at bounding box center [1540, 21] width 18 height 18
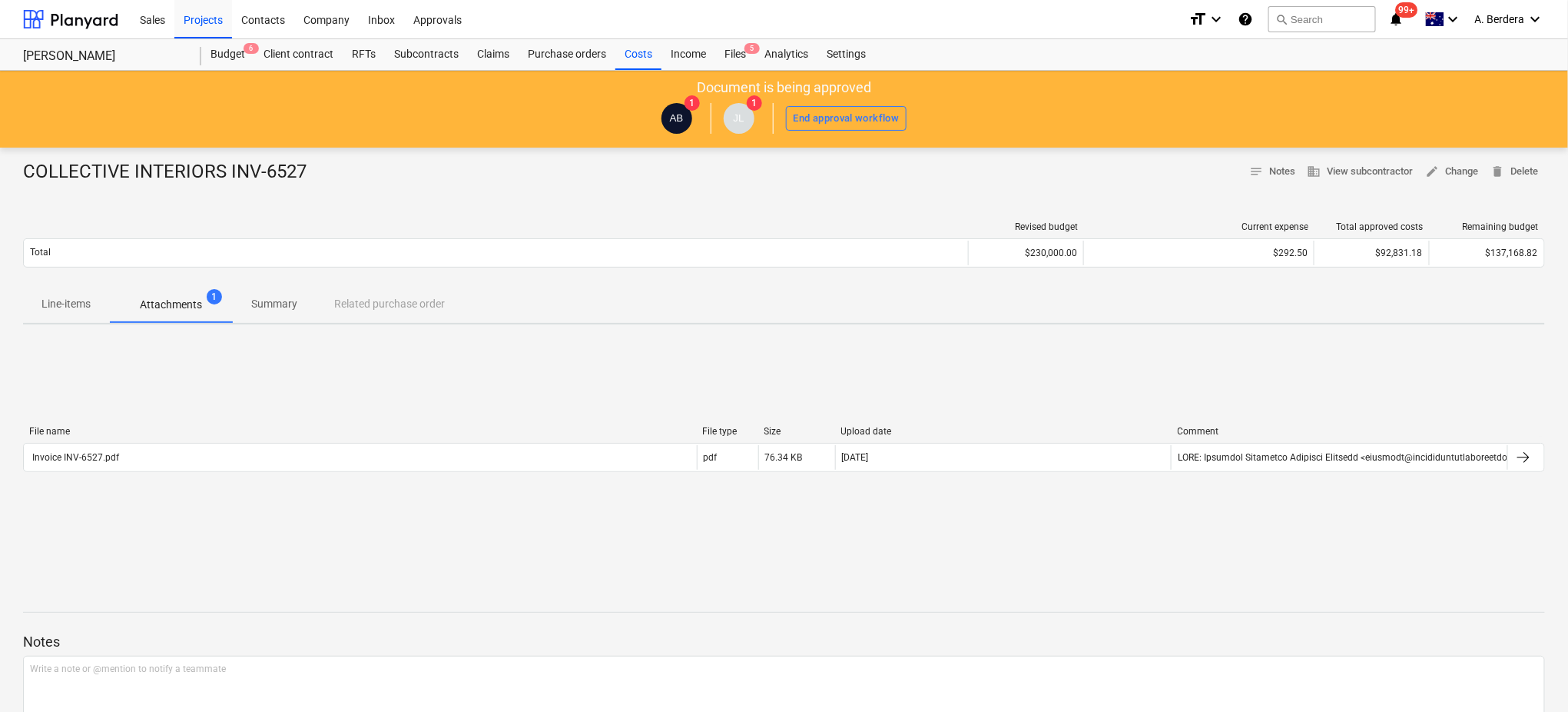
click at [82, 301] on p "Line-items" at bounding box center [66, 304] width 49 height 17
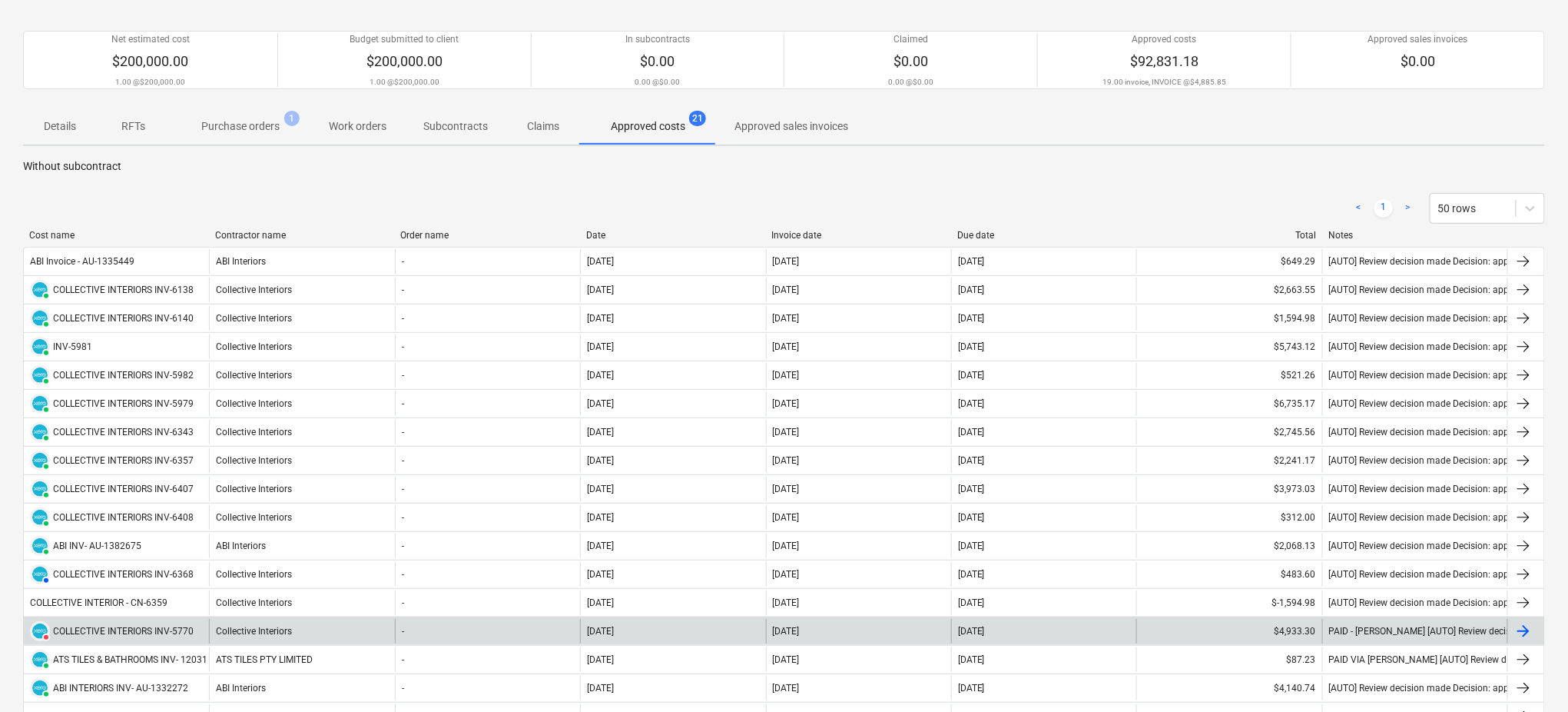
scroll to position [307, 0]
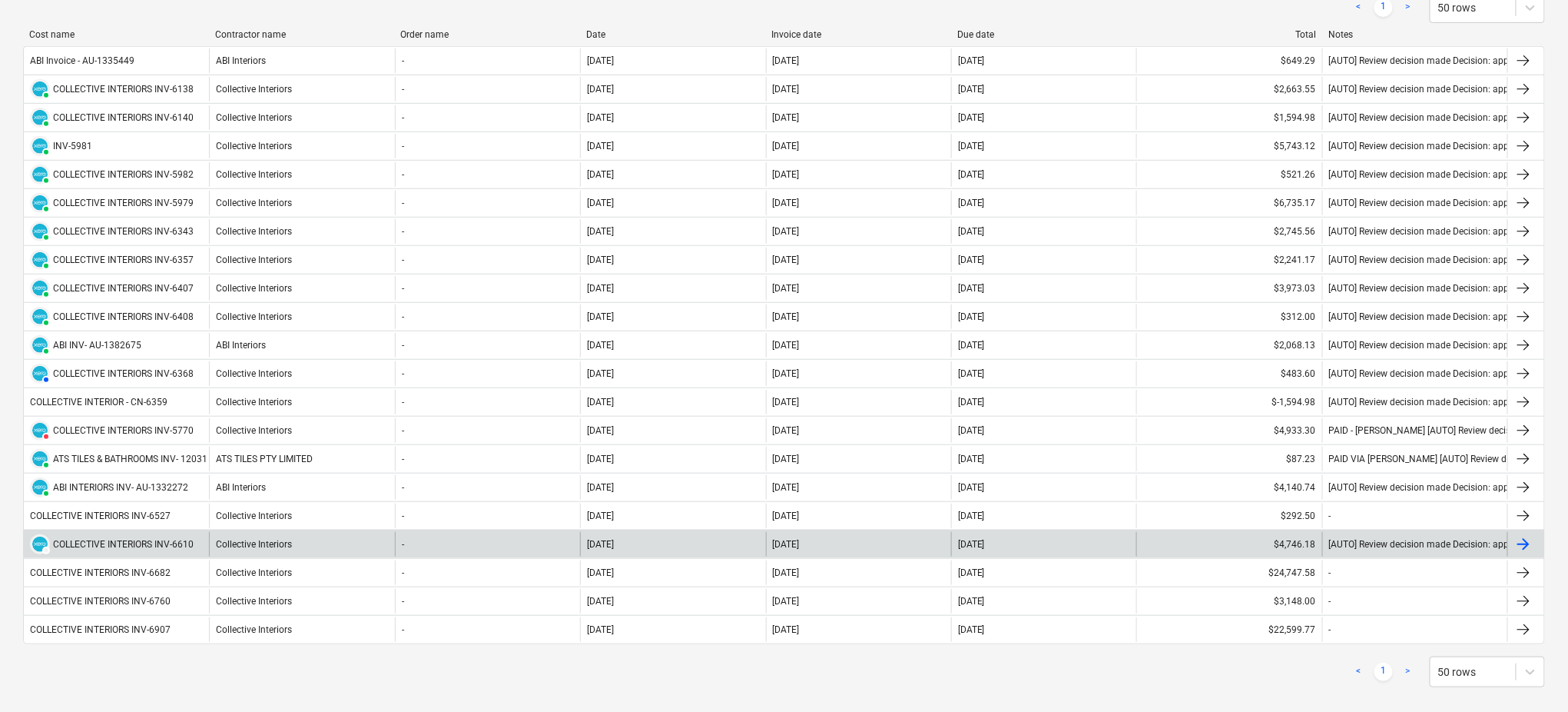
click at [170, 548] on div "COLLECTIVE INTERIORS INV-6610" at bounding box center [123, 545] width 141 height 11
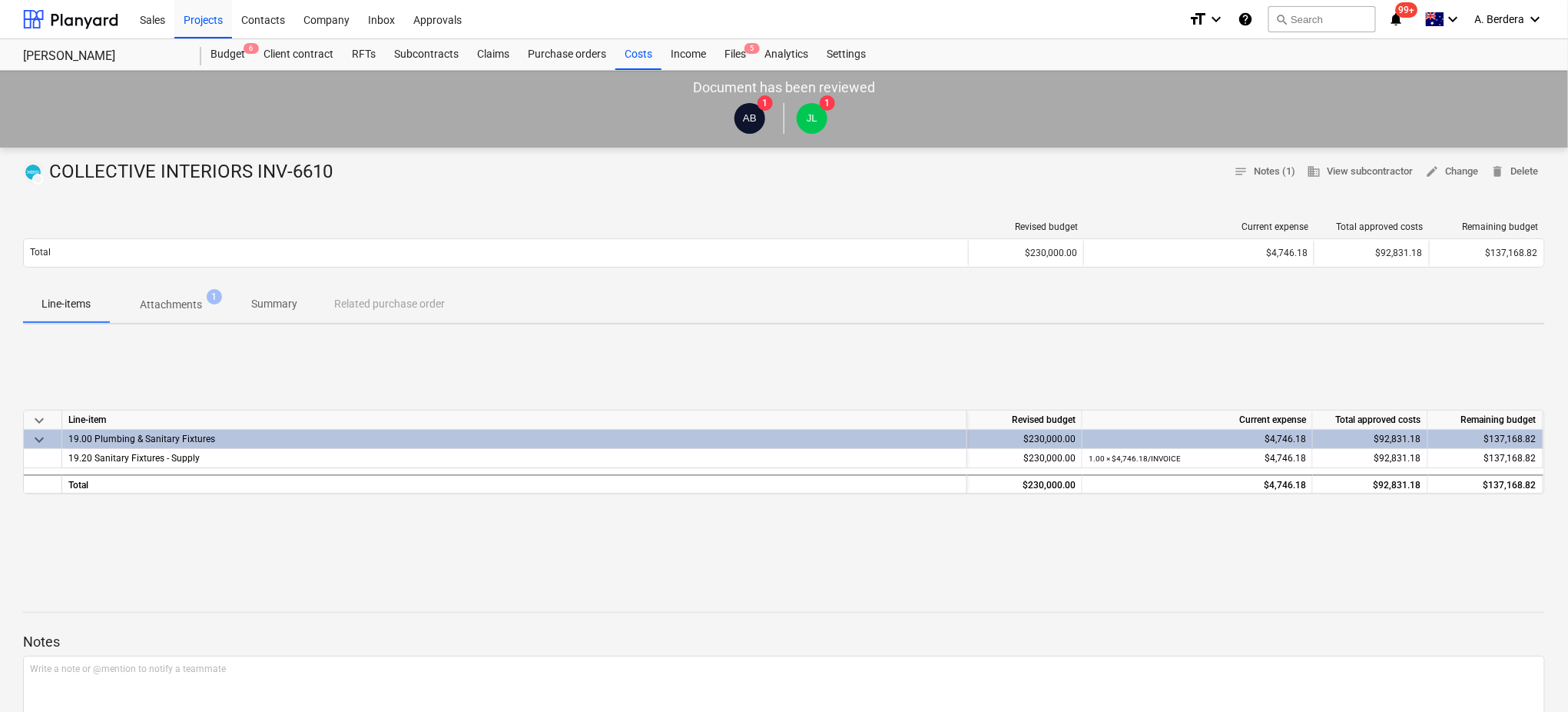
click at [198, 298] on p "Attachments" at bounding box center [170, 305] width 62 height 17
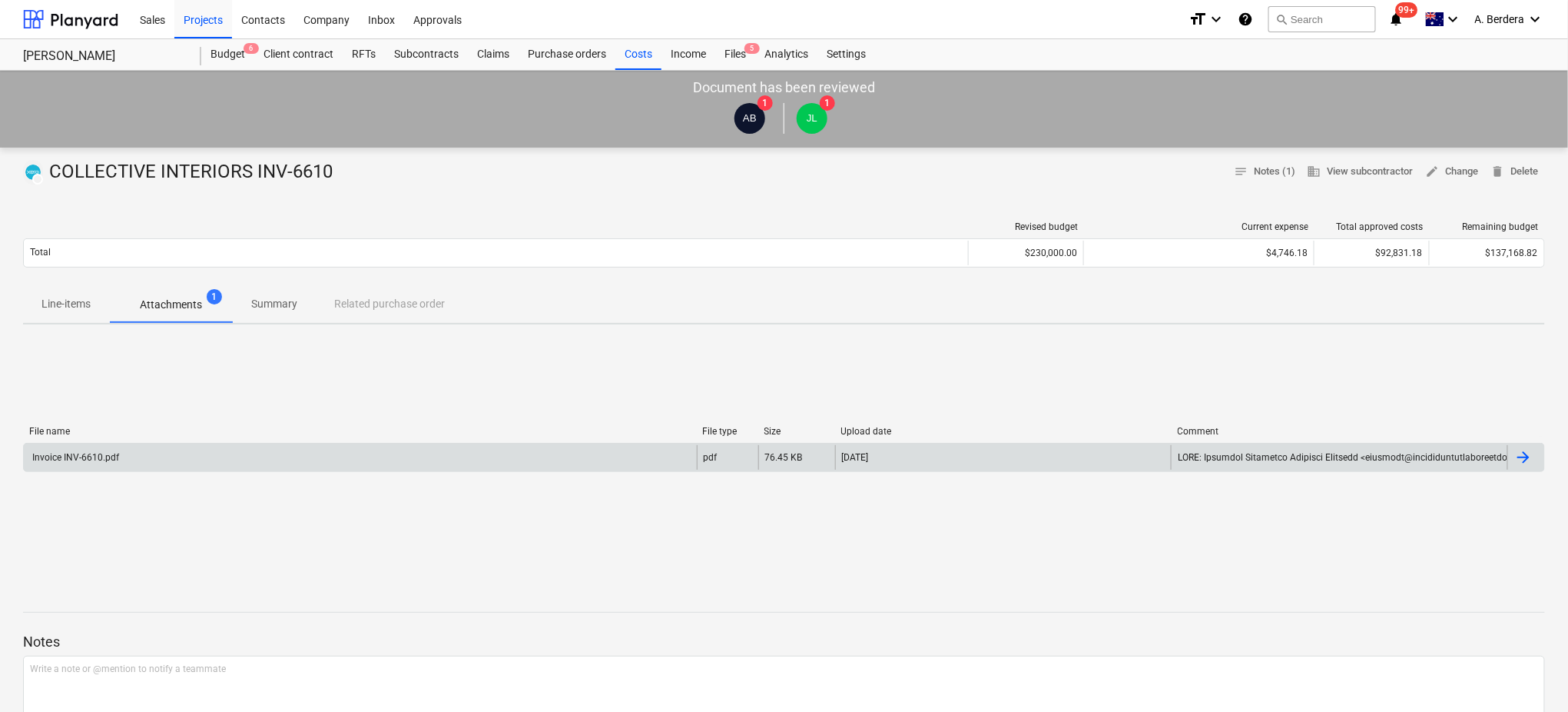
click at [214, 468] on div "Invoice INV-6610.pdf" at bounding box center [360, 457] width 673 height 24
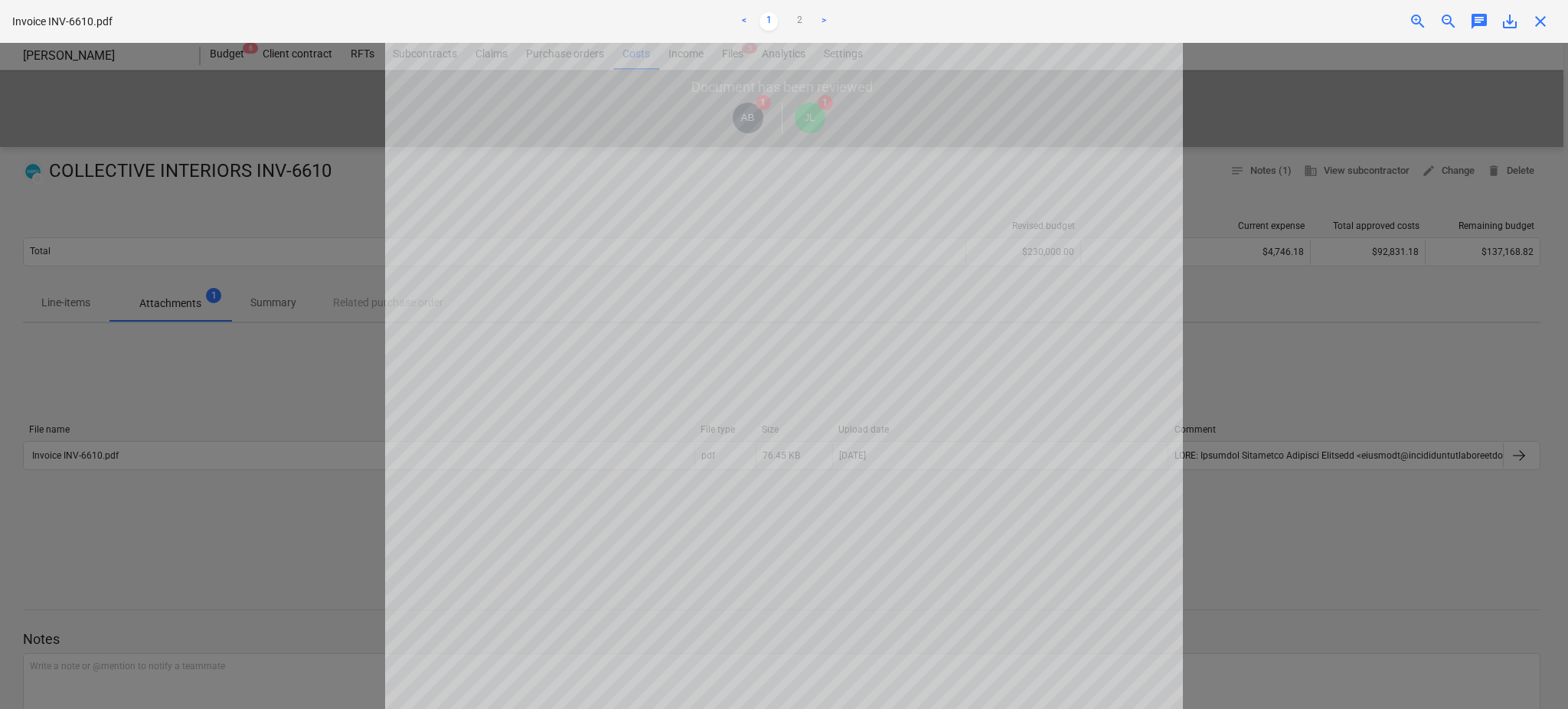
scroll to position [157, 0]
